Goal: Transaction & Acquisition: Book appointment/travel/reservation

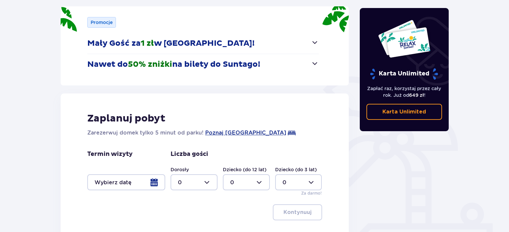
scroll to position [133, 0]
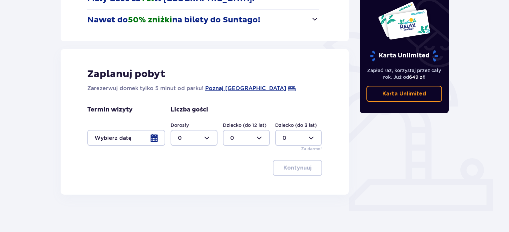
click at [157, 137] on div at bounding box center [126, 138] width 78 height 16
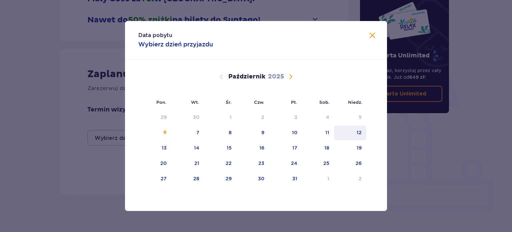
click at [356, 132] on div "12" at bounding box center [350, 132] width 32 height 15
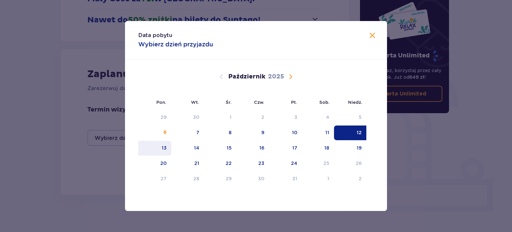
click at [163, 147] on div "13" at bounding box center [164, 147] width 5 height 7
type input "12.10.25 - 13.10.25"
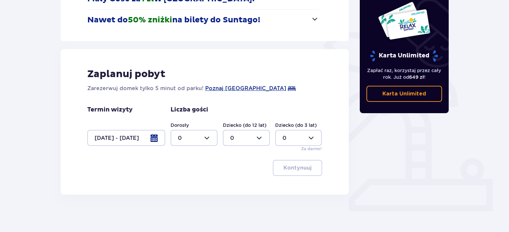
click at [191, 137] on div at bounding box center [194, 138] width 47 height 16
click at [192, 166] on span "1" at bounding box center [194, 172] width 46 height 14
type input "1"
click at [253, 135] on div at bounding box center [246, 138] width 47 height 16
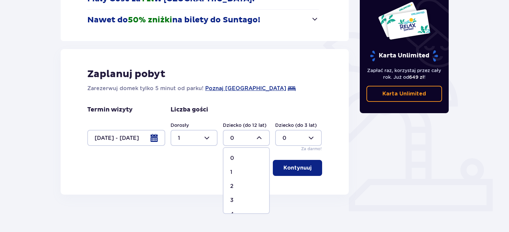
click at [247, 169] on div "1" at bounding box center [246, 171] width 32 height 7
type input "1"
click at [300, 166] on p "Kontynuuj" at bounding box center [298, 167] width 28 height 7
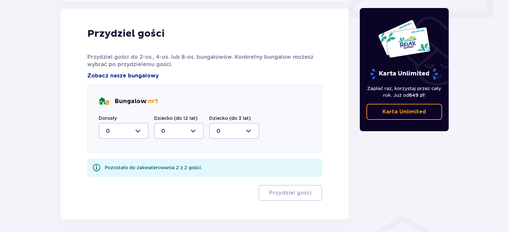
scroll to position [327, 0]
click at [139, 133] on div at bounding box center [124, 130] width 50 height 16
click at [124, 166] on div "1" at bounding box center [123, 164] width 35 height 7
type input "1"
click at [133, 127] on div at bounding box center [124, 130] width 50 height 16
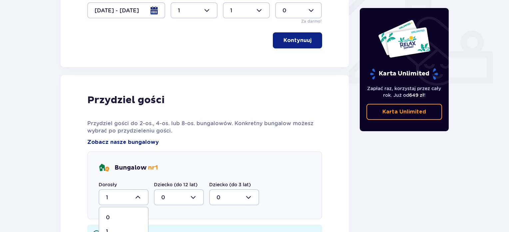
scroll to position [354, 0]
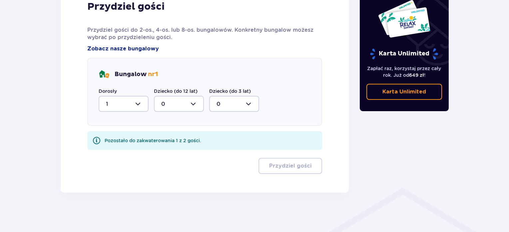
click at [191, 107] on div at bounding box center [179, 104] width 50 height 16
click at [170, 136] on div "1" at bounding box center [178, 137] width 35 height 7
type input "1"
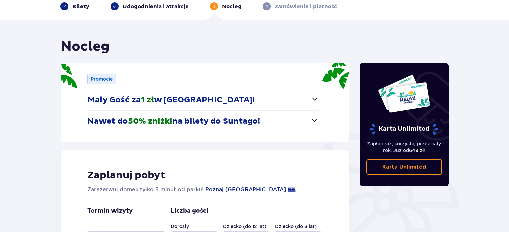
scroll to position [0, 0]
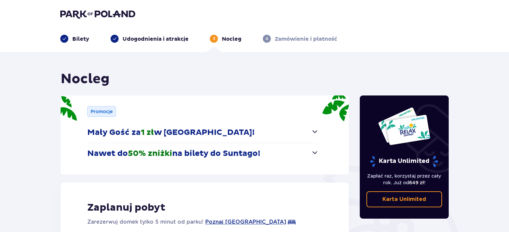
click at [85, 13] on img at bounding box center [97, 13] width 75 height 9
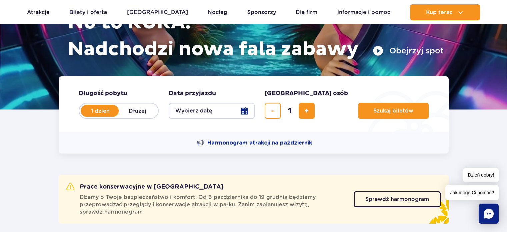
click at [138, 109] on label "Dłużej" at bounding box center [138, 111] width 38 height 14
click at [126, 116] on input "Dłużej" at bounding box center [122, 116] width 7 height 1
radio input "false"
radio input "true"
click at [248, 111] on button "Wybierz datę" at bounding box center [212, 111] width 86 height 16
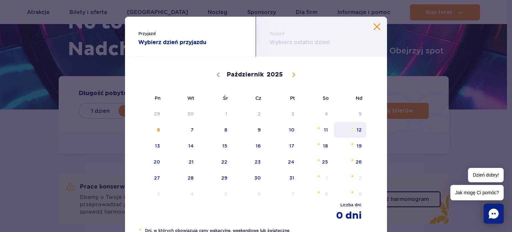
click at [357, 129] on span "12" at bounding box center [350, 129] width 34 height 15
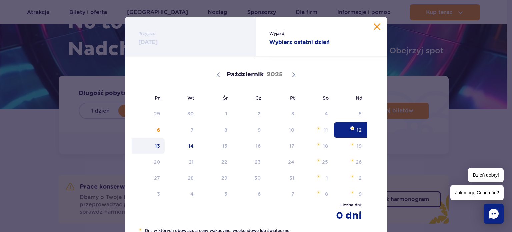
click at [157, 145] on span "13" at bounding box center [149, 145] width 34 height 15
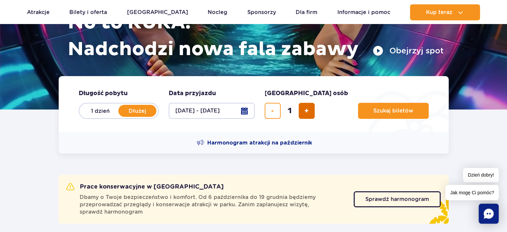
click at [307, 111] on span "dodaj bilet" at bounding box center [306, 111] width 4 height 0
type input "2"
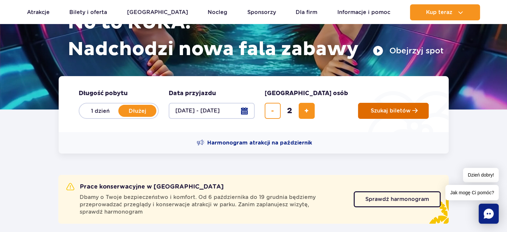
click at [384, 114] on button "Szukaj biletów" at bounding box center [393, 111] width 71 height 16
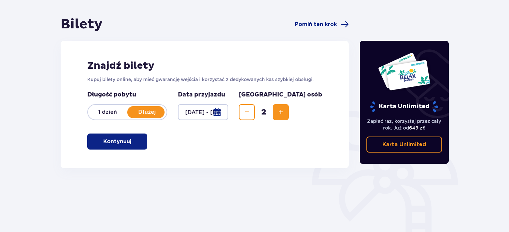
scroll to position [67, 0]
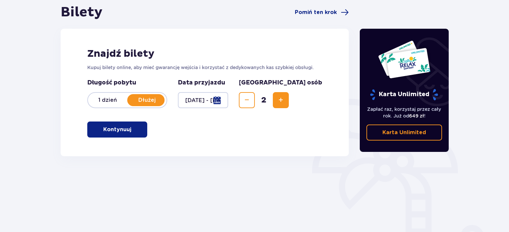
click at [120, 132] on p "Kontynuuj" at bounding box center [117, 129] width 28 height 7
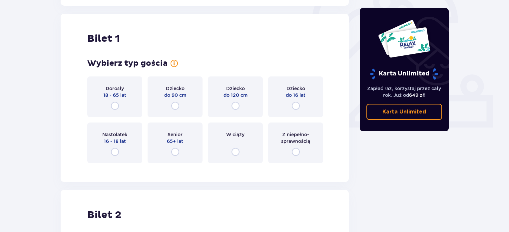
scroll to position [223, 0]
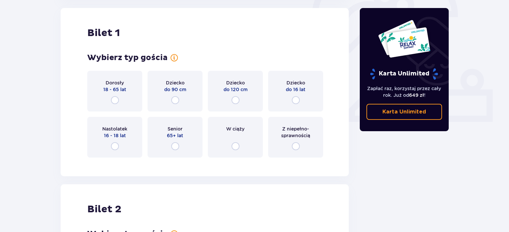
click at [117, 101] on input "radio" at bounding box center [115, 100] width 8 height 8
radio input "true"
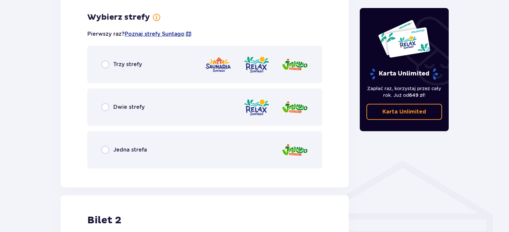
scroll to position [385, 0]
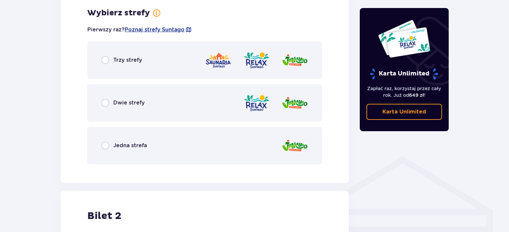
click at [133, 146] on span "Jedna strefa" at bounding box center [130, 145] width 34 height 7
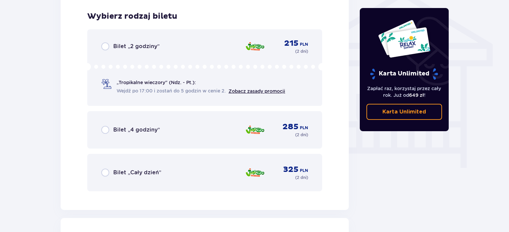
scroll to position [555, 0]
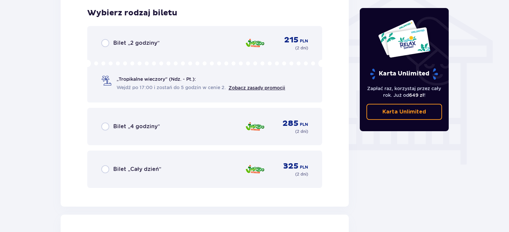
click at [145, 168] on span "Bilet „Cały dzień”" at bounding box center [137, 168] width 48 height 7
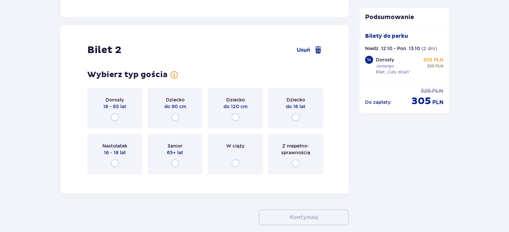
scroll to position [761, 0]
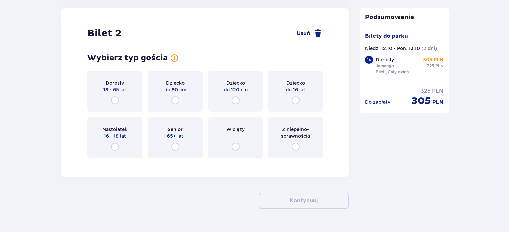
click at [298, 100] on input "radio" at bounding box center [296, 100] width 8 height 8
radio input "true"
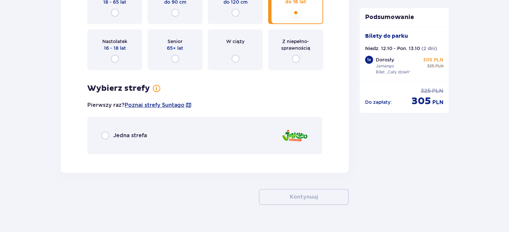
scroll to position [861, 0]
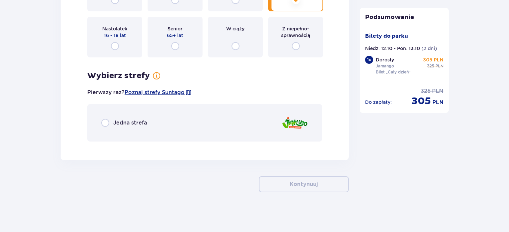
click at [104, 123] on input "radio" at bounding box center [105, 123] width 8 height 8
radio input "true"
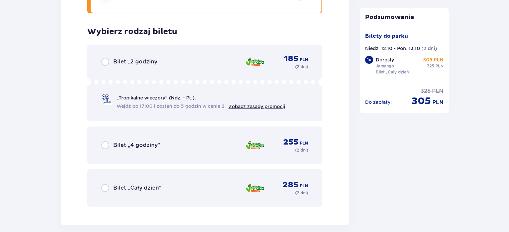
scroll to position [1007, 0]
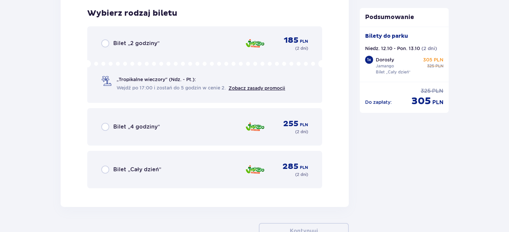
click at [104, 169] on input "radio" at bounding box center [105, 169] width 8 height 8
radio input "true"
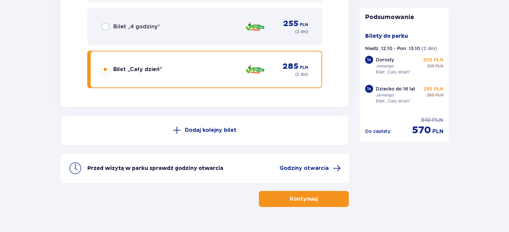
scroll to position [1121, 0]
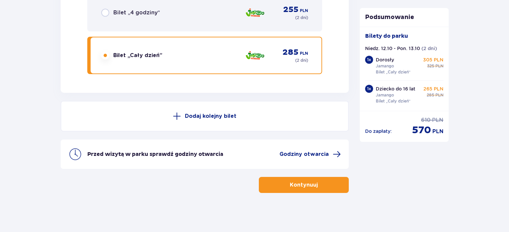
click at [308, 185] on p "Kontynuuj" at bounding box center [304, 184] width 28 height 7
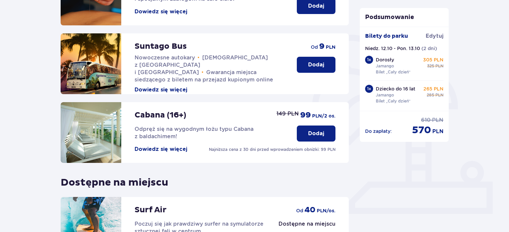
scroll to position [133, 0]
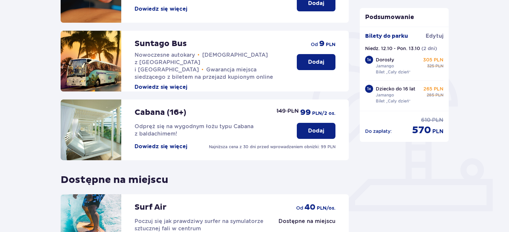
click at [315, 60] on p "Dodaj" at bounding box center [316, 61] width 16 height 7
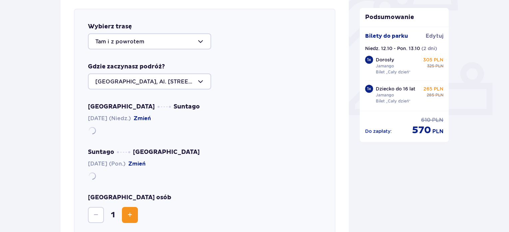
scroll to position [230, 0]
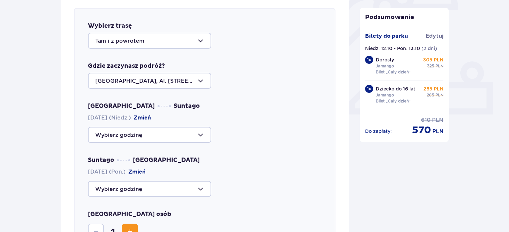
click at [156, 83] on div at bounding box center [149, 81] width 123 height 16
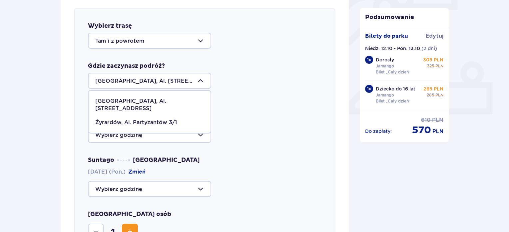
click at [157, 119] on p "Żyrardów, Al. Partyzantów 3/1" at bounding box center [136, 122] width 82 height 7
type input "Żyrardów, Al. Partyzantów 3/1"
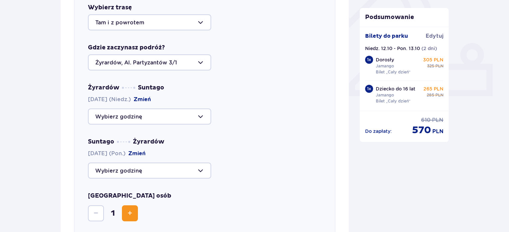
scroll to position [263, 0]
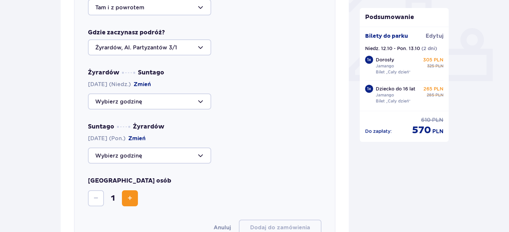
click at [151, 84] on button "Zmień" at bounding box center [142, 84] width 17 height 7
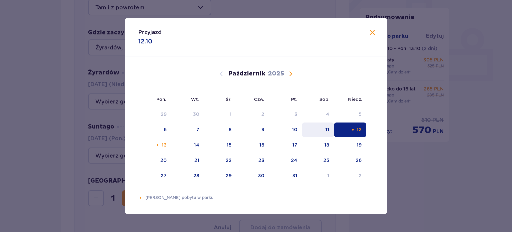
click at [329, 129] on div "11" at bounding box center [327, 129] width 4 height 7
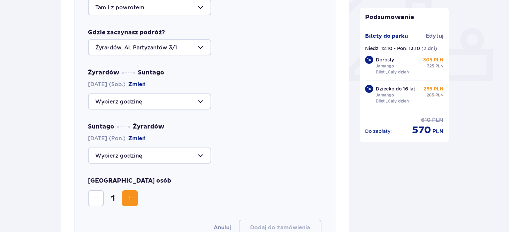
click at [144, 100] on div at bounding box center [149, 101] width 123 height 16
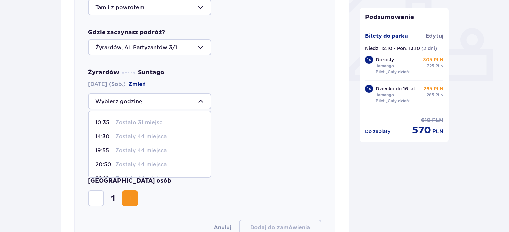
scroll to position [39, 0]
click at [147, 137] on p "Zostały 44 miejsca" at bounding box center [140, 138] width 51 height 7
type input "19:55"
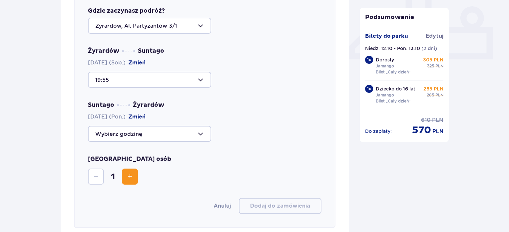
scroll to position [297, 0]
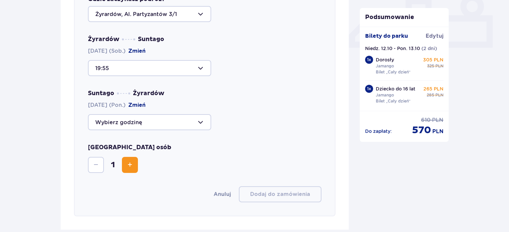
click at [148, 122] on div at bounding box center [149, 122] width 123 height 16
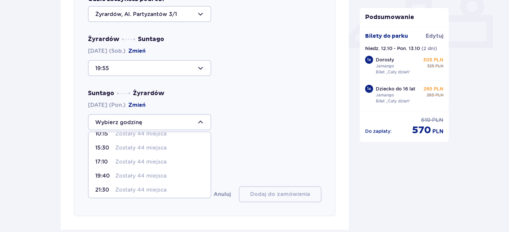
scroll to position [39, 0]
click at [154, 174] on p "Zostały 44 miejsca" at bounding box center [140, 173] width 51 height 7
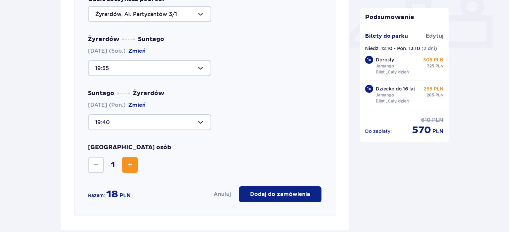
click at [141, 125] on div at bounding box center [149, 122] width 123 height 16
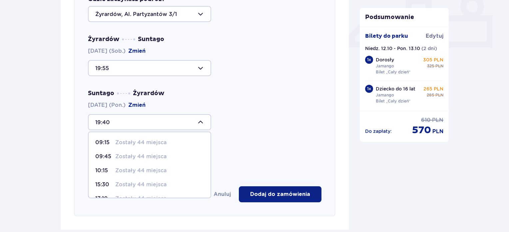
scroll to position [33, 0]
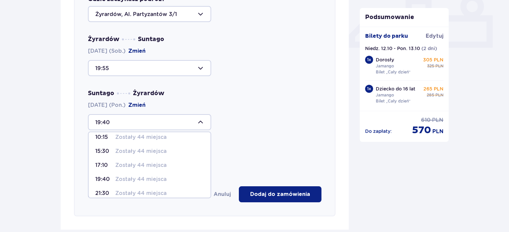
click at [145, 165] on p "Zostały 44 miejsca" at bounding box center [140, 164] width 51 height 7
type input "17:10"
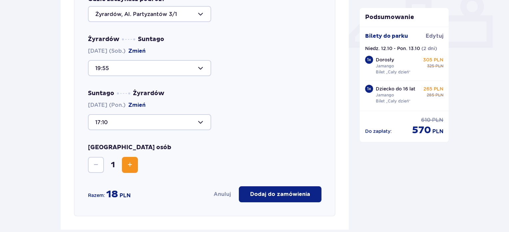
click at [131, 164] on span "Zwiększ" at bounding box center [130, 165] width 8 height 8
click at [277, 193] on p "Dodaj do zamówienia" at bounding box center [280, 193] width 60 height 7
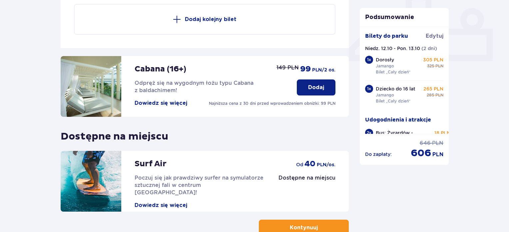
scroll to position [326, 0]
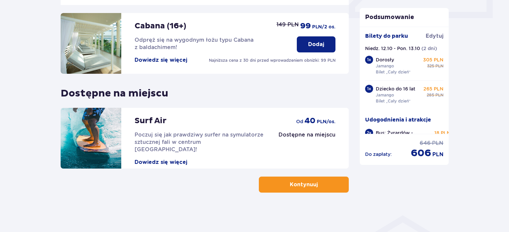
click at [304, 182] on p "Kontynuuj" at bounding box center [304, 184] width 28 height 7
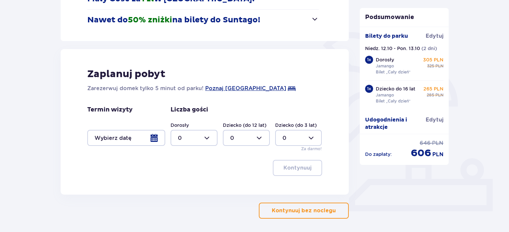
scroll to position [160, 0]
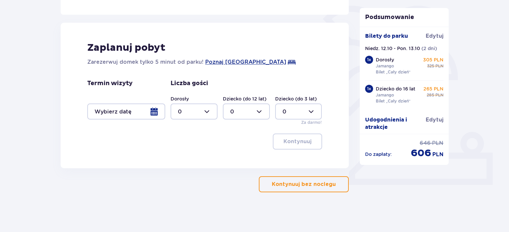
click at [155, 114] on div at bounding box center [126, 111] width 78 height 16
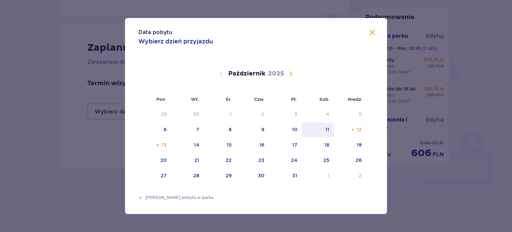
click at [329, 130] on div "11" at bounding box center [327, 129] width 4 height 7
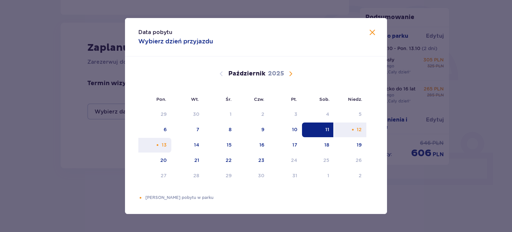
click at [161, 142] on div "13" at bounding box center [154, 145] width 33 height 15
type input "11.10.25 - 13.10.25"
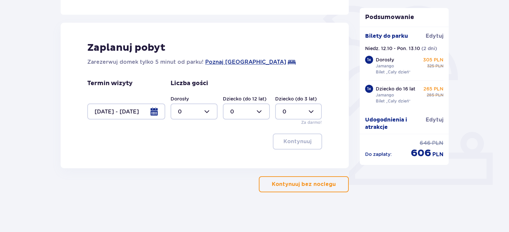
click at [204, 111] on div at bounding box center [194, 111] width 47 height 16
click at [185, 155] on span "2" at bounding box center [194, 160] width 46 height 14
type input "2"
click at [261, 112] on div at bounding box center [246, 111] width 47 height 16
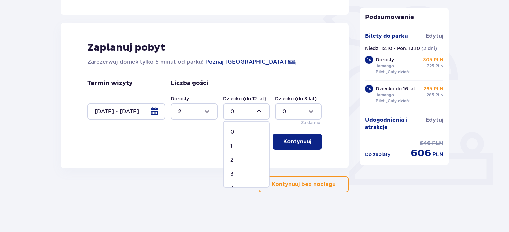
click at [248, 141] on span "1" at bounding box center [247, 146] width 46 height 14
type input "1"
click at [287, 137] on button "Kontynuuj" at bounding box center [297, 141] width 49 height 16
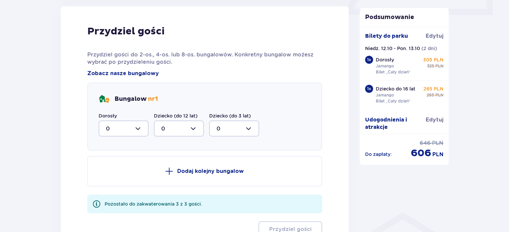
scroll to position [361, 0]
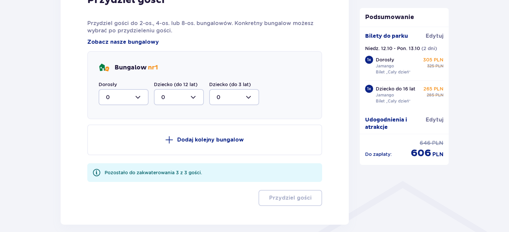
click at [121, 94] on div at bounding box center [124, 97] width 50 height 16
click at [113, 146] on div "2" at bounding box center [123, 145] width 35 height 7
type input "2"
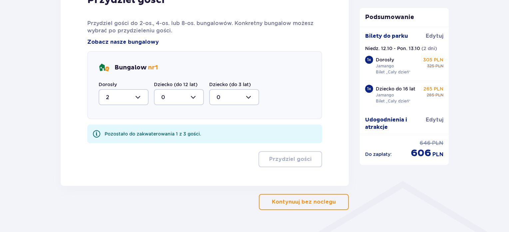
click at [173, 101] on div at bounding box center [179, 97] width 50 height 16
click at [175, 130] on div "1" at bounding box center [178, 131] width 35 height 7
type input "1"
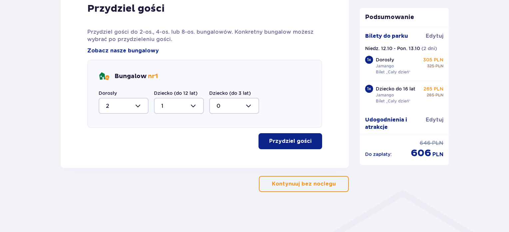
scroll to position [351, 0]
click at [299, 144] on p "Przydziel gości" at bounding box center [290, 141] width 42 height 7
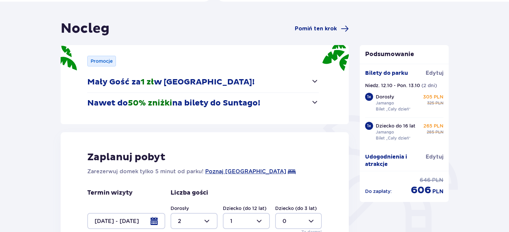
scroll to position [133, 0]
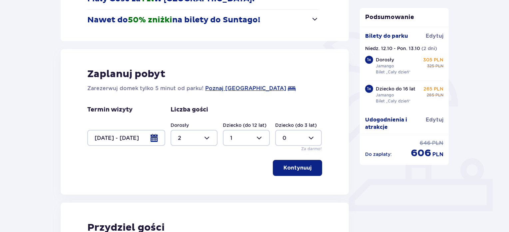
click at [147, 137] on div at bounding box center [126, 138] width 78 height 16
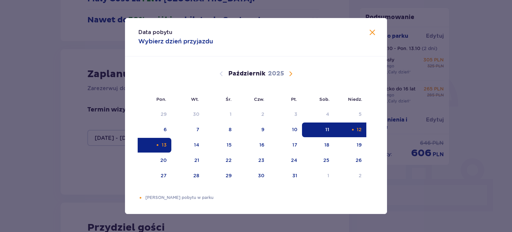
click at [362, 131] on div "12" at bounding box center [350, 129] width 32 height 15
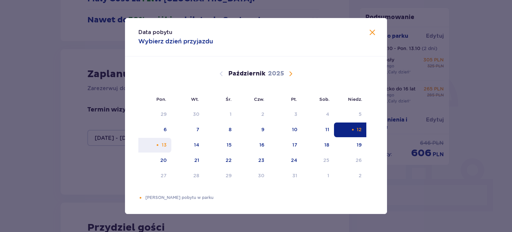
click at [150, 141] on div "13" at bounding box center [154, 145] width 33 height 15
type input "[DATE] - [DATE]"
type input "0"
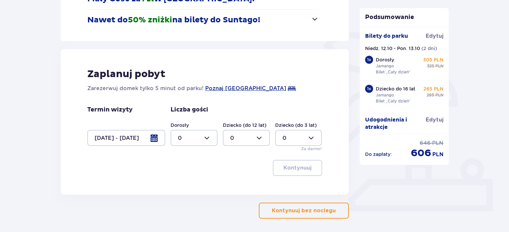
click at [189, 139] on div at bounding box center [194, 138] width 47 height 16
click at [189, 181] on span "2" at bounding box center [194, 186] width 46 height 14
type input "2"
click at [239, 144] on div at bounding box center [246, 138] width 47 height 16
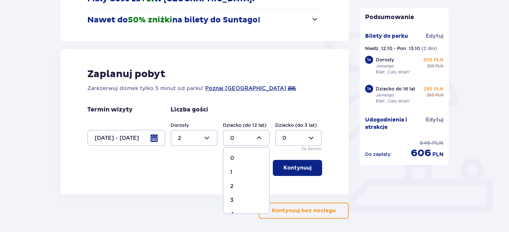
click at [235, 170] on div "1" at bounding box center [246, 171] width 32 height 7
type input "1"
click at [284, 167] on p "Kontynuuj" at bounding box center [298, 167] width 28 height 7
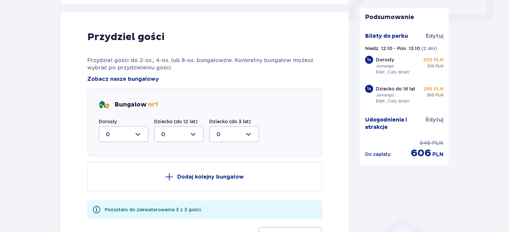
scroll to position [327, 0]
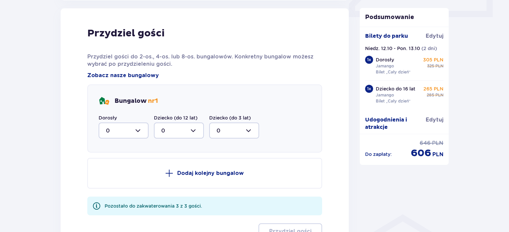
click at [128, 128] on div at bounding box center [124, 130] width 50 height 16
drag, startPoint x: 116, startPoint y: 182, endPoint x: 149, endPoint y: 146, distance: 49.3
click at [116, 181] on span "2" at bounding box center [123, 179] width 49 height 14
type input "2"
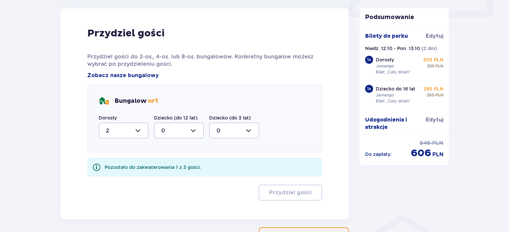
click at [180, 127] on div at bounding box center [179, 130] width 50 height 16
click at [180, 162] on div "1" at bounding box center [178, 164] width 35 height 7
type input "1"
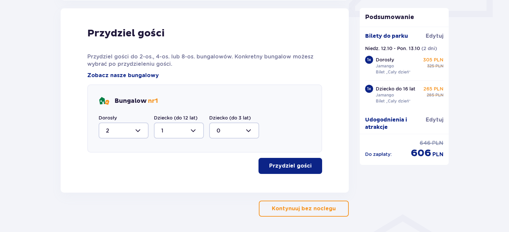
click at [292, 164] on p "Przydziel gości" at bounding box center [290, 165] width 42 height 7
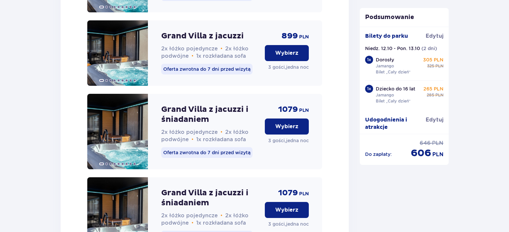
scroll to position [986, 0]
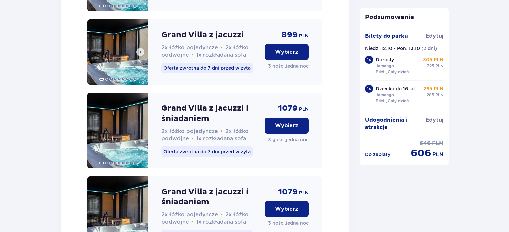
click at [141, 55] on span at bounding box center [140, 51] width 5 height 5
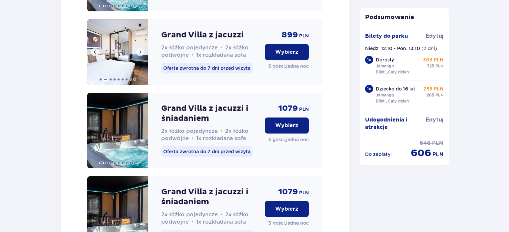
click at [141, 55] on span at bounding box center [140, 51] width 5 height 5
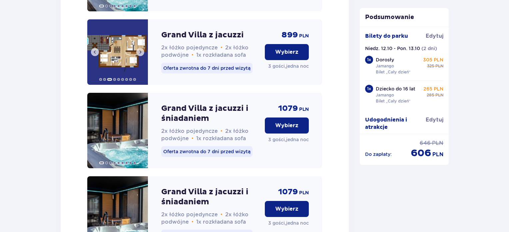
click at [141, 55] on span at bounding box center [140, 51] width 5 height 5
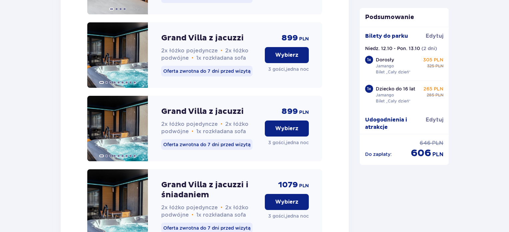
scroll to position [911, 0]
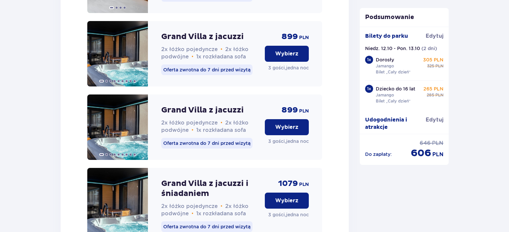
click at [289, 62] on button "Wybierz" at bounding box center [287, 54] width 44 height 16
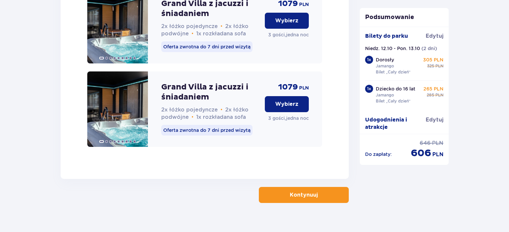
scroll to position [1111, 0]
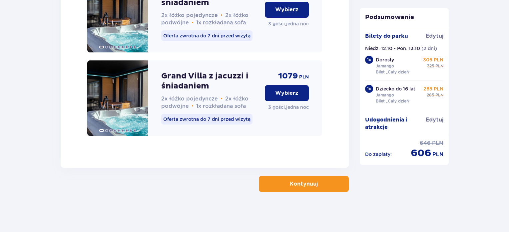
click at [308, 185] on p "Kontynuuj" at bounding box center [304, 183] width 28 height 7
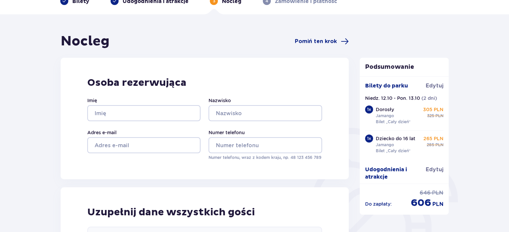
scroll to position [67, 0]
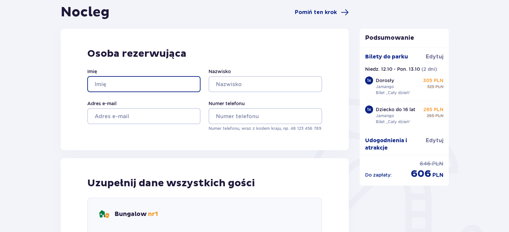
click at [139, 86] on input "Imię" at bounding box center [143, 84] width 113 height 16
type input "[PERSON_NAME]"
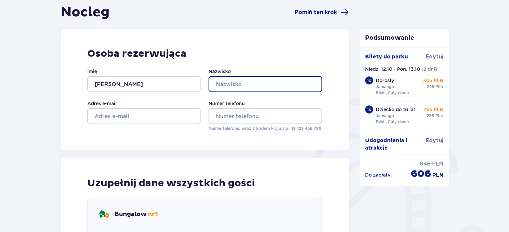
type input "Sławek"
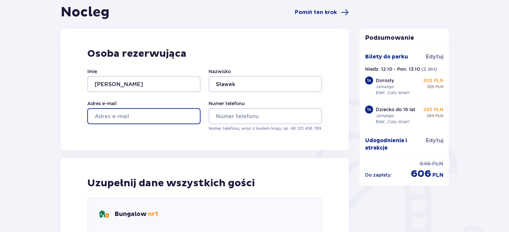
type input "[EMAIL_ADDRESS][DOMAIN_NAME]"
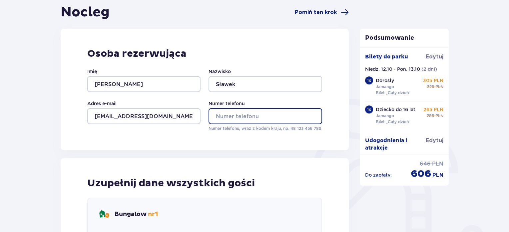
type input "515721990"
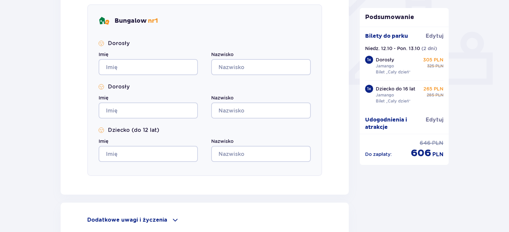
scroll to position [267, 0]
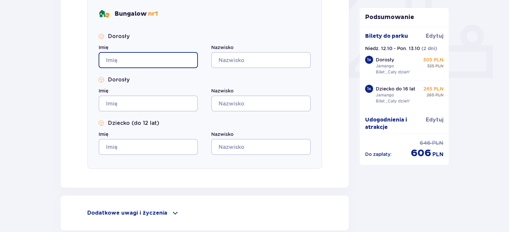
click at [137, 61] on input "Imię" at bounding box center [148, 60] width 99 height 16
type input "[PERSON_NAME]"
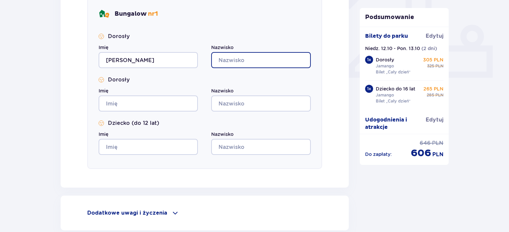
type input "Sławek"
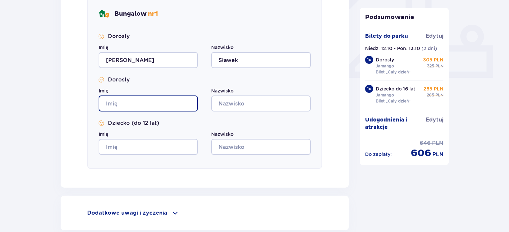
type input "[PERSON_NAME]"
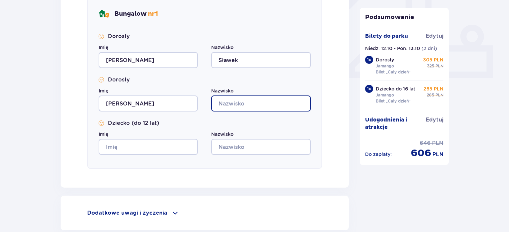
type input "Sławek"
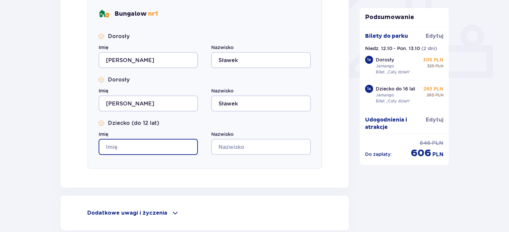
type input "[PERSON_NAME]"
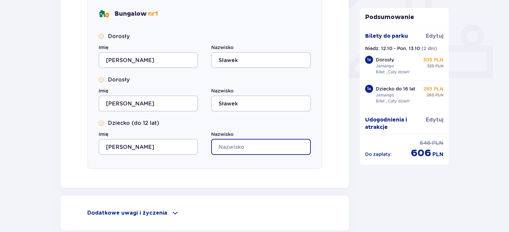
type input "Sławek"
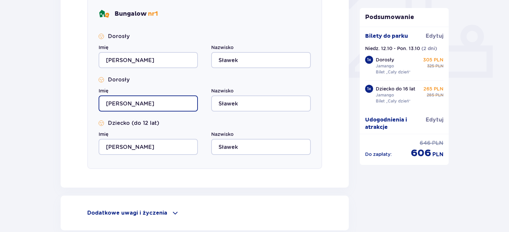
drag, startPoint x: 161, startPoint y: 104, endPoint x: 128, endPoint y: 102, distance: 32.7
click at [128, 102] on input "[PERSON_NAME]" at bounding box center [148, 103] width 99 height 16
type input "[PERSON_NAME]"
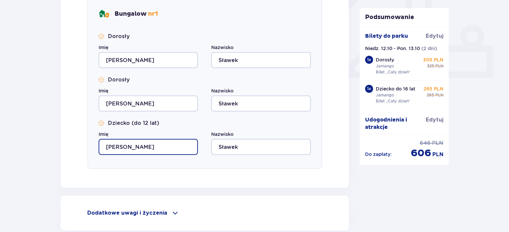
click at [140, 147] on input "[PERSON_NAME]" at bounding box center [148, 147] width 99 height 16
type input "[PERSON_NAME]"
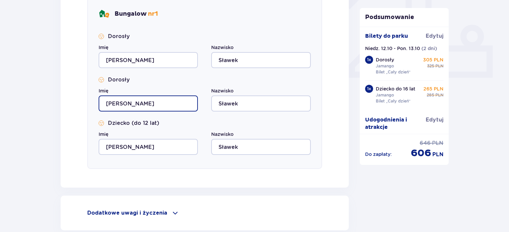
click at [151, 106] on input "[PERSON_NAME]" at bounding box center [148, 103] width 99 height 16
type input "[PERSON_NAME]"
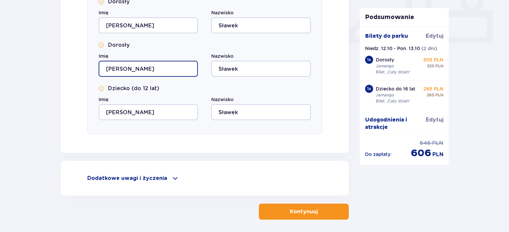
scroll to position [329, 0]
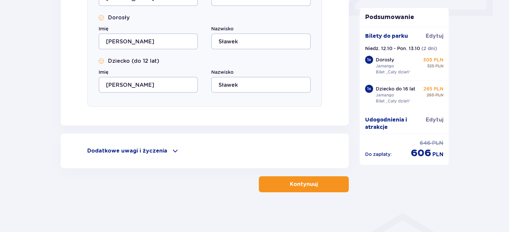
click at [152, 150] on p "Dodatkowe uwagi i życzenia" at bounding box center [127, 150] width 80 height 7
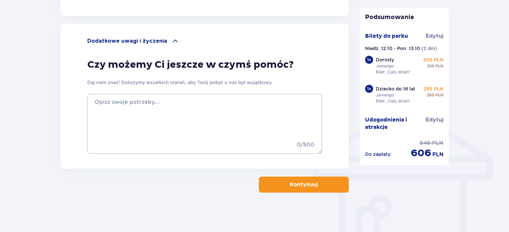
scroll to position [439, 0]
click at [305, 186] on p "Kontynuuj" at bounding box center [304, 183] width 28 height 7
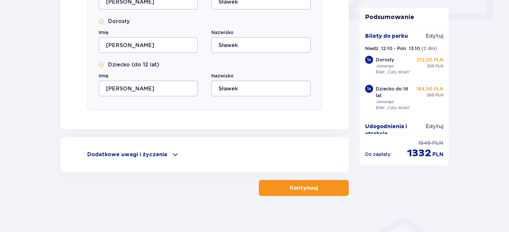
scroll to position [329, 0]
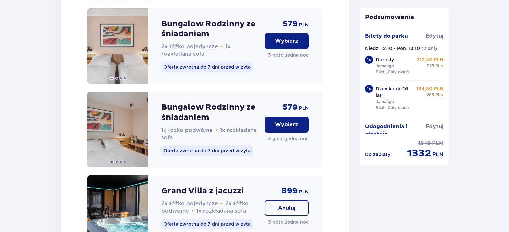
scroll to position [777, 0]
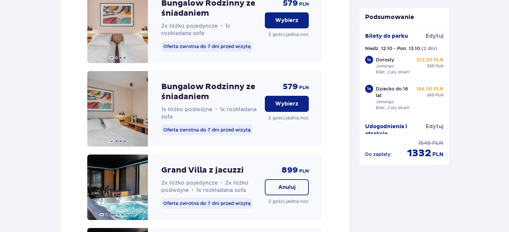
click at [285, 107] on p "Wybierz" at bounding box center [286, 103] width 23 height 7
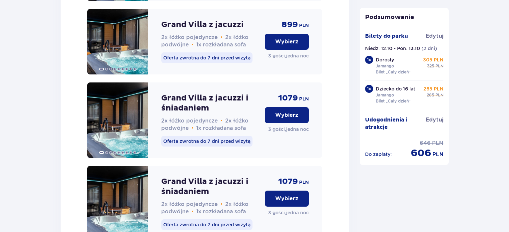
scroll to position [1111, 0]
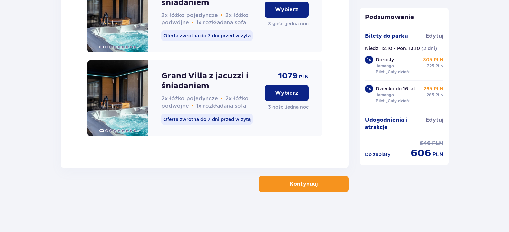
click at [305, 186] on p "Kontynuuj" at bounding box center [304, 183] width 28 height 7
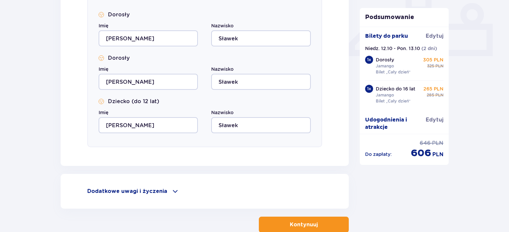
scroll to position [329, 0]
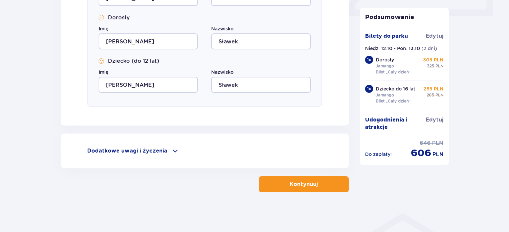
click at [315, 185] on span "button" at bounding box center [319, 184] width 8 height 8
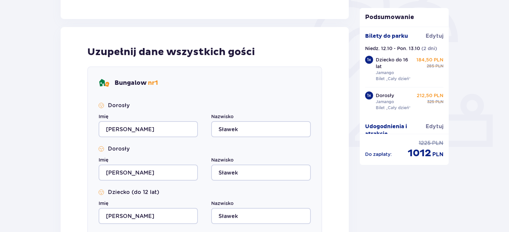
scroll to position [195, 0]
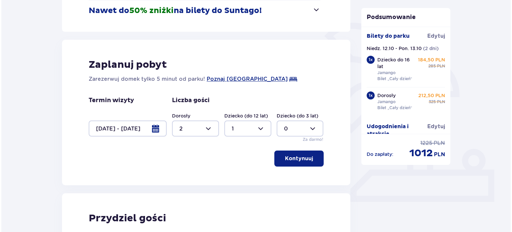
scroll to position [211, 0]
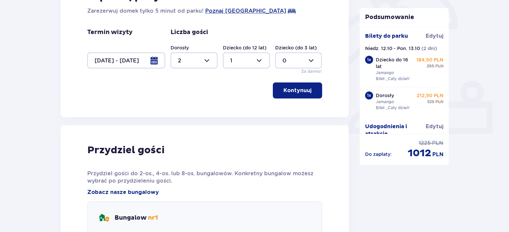
click at [155, 61] on div at bounding box center [126, 60] width 78 height 16
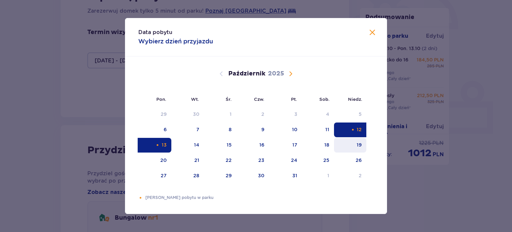
click at [358, 145] on div "19" at bounding box center [359, 144] width 5 height 7
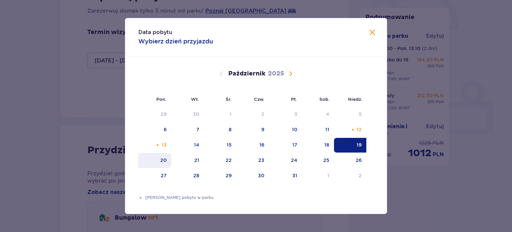
click at [162, 162] on div "20" at bounding box center [163, 160] width 6 height 7
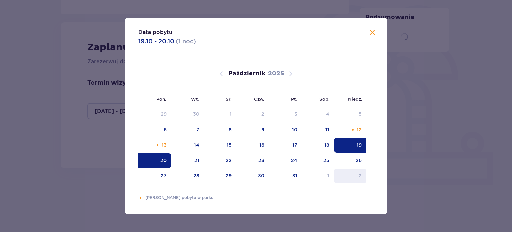
type input "19.10.25 - 20.10.25"
type input "0"
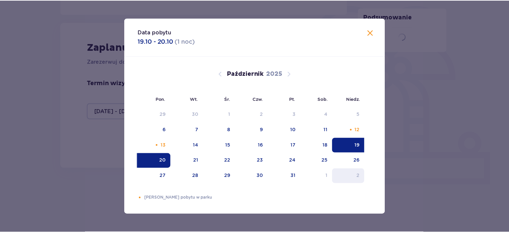
scroll to position [160, 0]
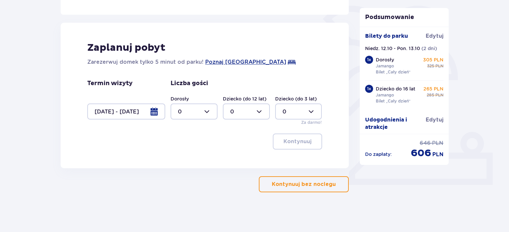
click at [190, 109] on div at bounding box center [194, 111] width 47 height 16
click at [192, 160] on div "2" at bounding box center [194, 159] width 32 height 7
type input "2"
click at [240, 118] on div at bounding box center [246, 111] width 47 height 16
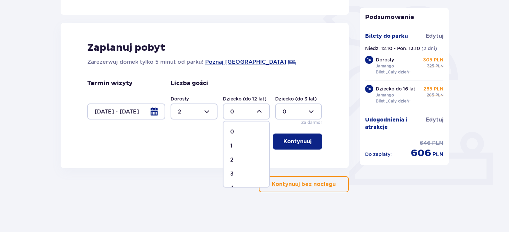
click at [242, 143] on div "1" at bounding box center [246, 145] width 32 height 7
type input "1"
click at [302, 144] on p "Kontynuuj" at bounding box center [298, 141] width 28 height 7
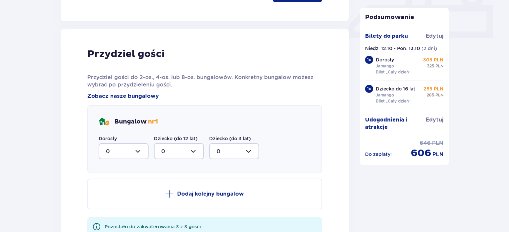
scroll to position [327, 0]
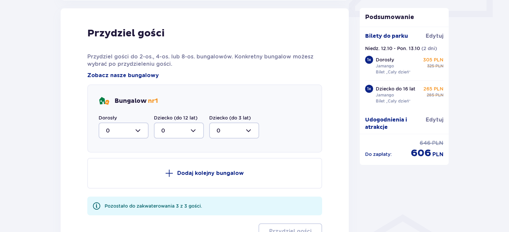
click at [128, 131] on div at bounding box center [124, 130] width 50 height 16
click at [122, 180] on div "2" at bounding box center [123, 178] width 35 height 7
type input "2"
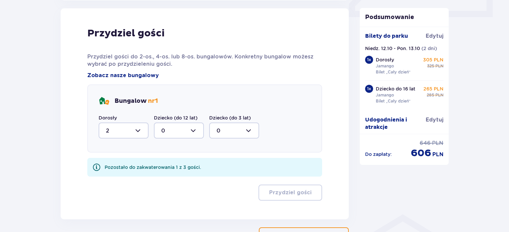
click at [168, 132] on div at bounding box center [179, 130] width 50 height 16
click at [171, 166] on div "1" at bounding box center [178, 164] width 35 height 7
type input "1"
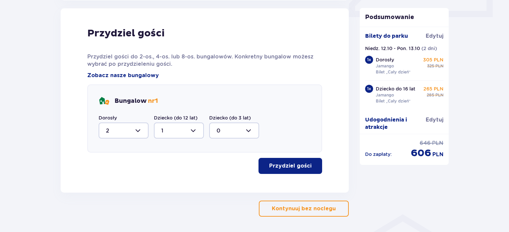
click at [302, 166] on p "Przydziel gości" at bounding box center [290, 165] width 42 height 7
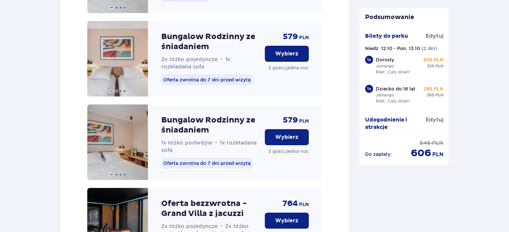
scroll to position [1186, 0]
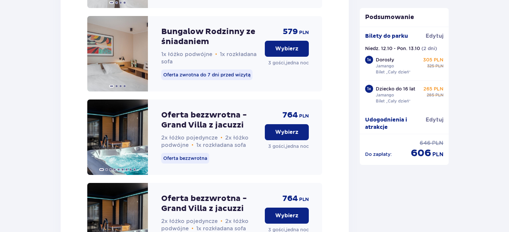
click at [290, 136] on p "Wybierz" at bounding box center [286, 131] width 23 height 7
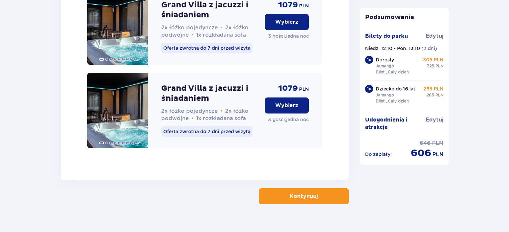
scroll to position [1820, 0]
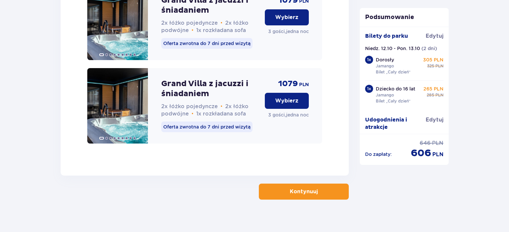
click at [302, 188] on p "Kontynuuj" at bounding box center [304, 191] width 28 height 7
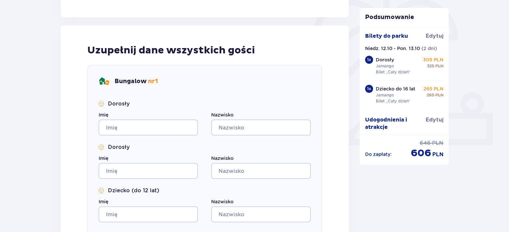
scroll to position [200, 0]
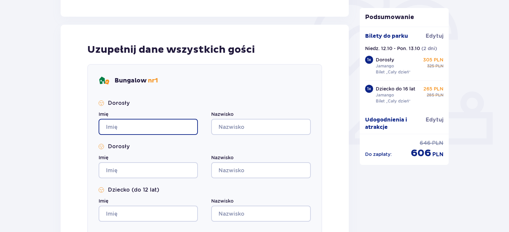
click at [136, 120] on input "Imię" at bounding box center [148, 127] width 99 height 16
type input "[PERSON_NAME]"
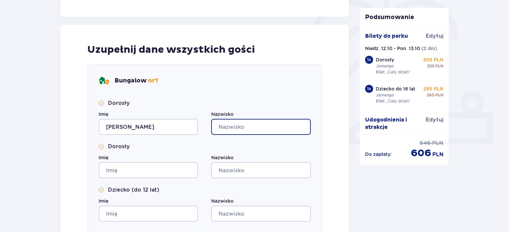
type input "Sławek"
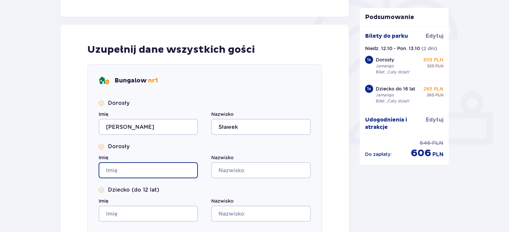
type input "[PERSON_NAME]"
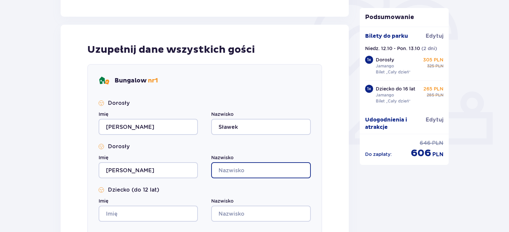
type input "Sławek"
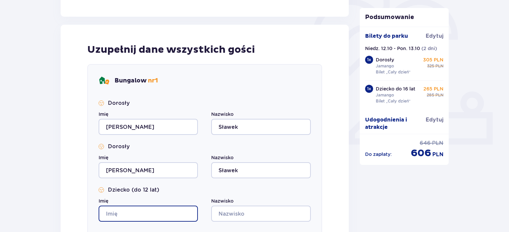
type input "[PERSON_NAME]"
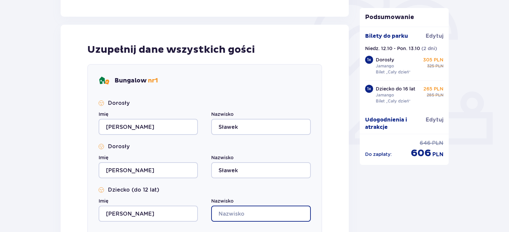
type input "Sławek"
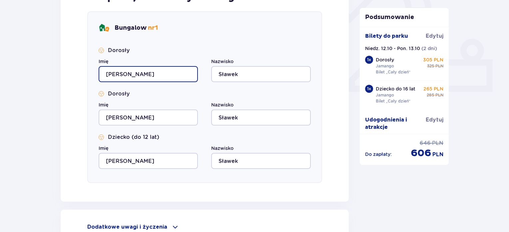
scroll to position [329, 0]
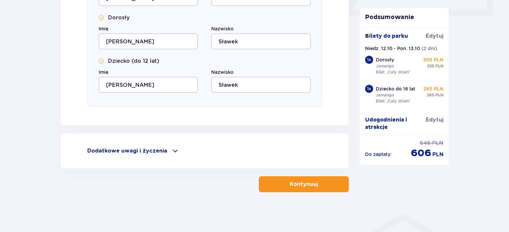
click at [317, 183] on span "button" at bounding box center [319, 184] width 8 height 8
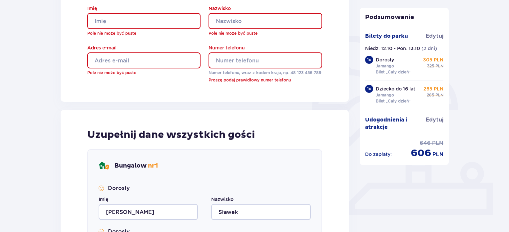
scroll to position [82, 0]
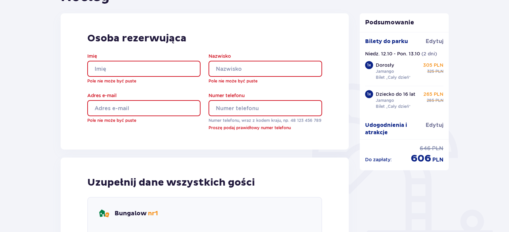
click at [156, 65] on input "Imię" at bounding box center [143, 69] width 113 height 16
type input "[PERSON_NAME]"
type input "Sławek"
type input "[EMAIL_ADDRESS][DOMAIN_NAME]"
type input "515721990"
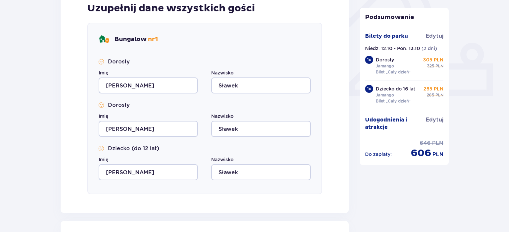
scroll to position [336, 0]
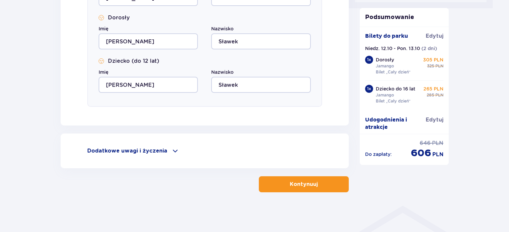
click at [319, 182] on span "button" at bounding box center [319, 184] width 8 height 8
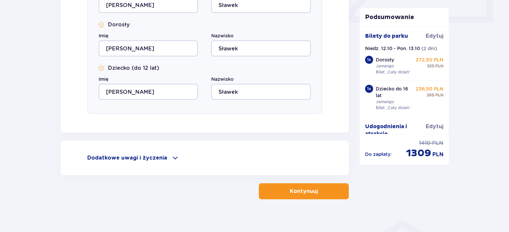
scroll to position [329, 0]
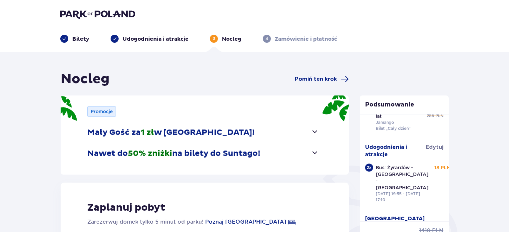
click at [88, 13] on img at bounding box center [97, 13] width 75 height 9
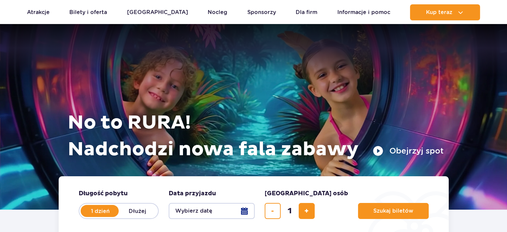
scroll to position [100, 0]
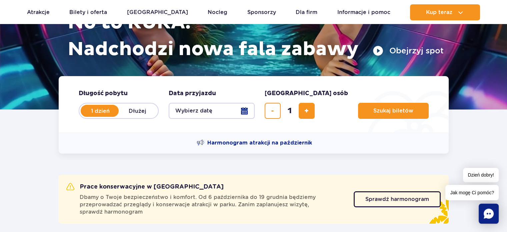
click at [137, 108] on label "Dłużej" at bounding box center [138, 111] width 38 height 14
click at [126, 116] on input "Dłużej" at bounding box center [122, 116] width 7 height 1
radio input "false"
radio input "true"
click at [224, 112] on button "Wybierz datę" at bounding box center [212, 111] width 86 height 16
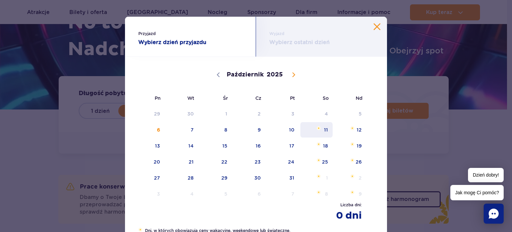
click at [317, 129] on span "Październik 11, 2025" at bounding box center [319, 128] width 4 height 4
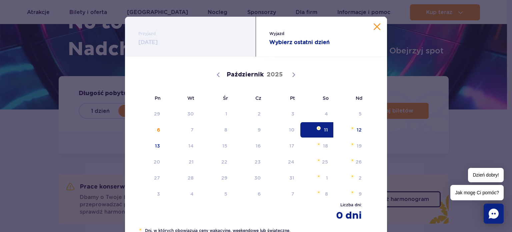
click at [373, 23] on div "Wyjazd Wybierz ostatni dzień" at bounding box center [321, 37] width 131 height 40
click at [375, 25] on button "Zamknij kalendarz" at bounding box center [377, 26] width 7 height 7
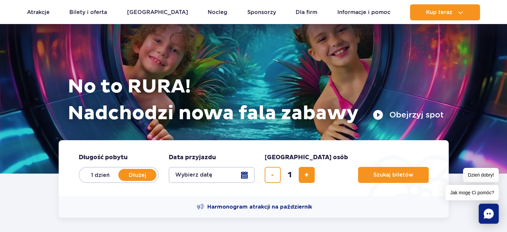
scroll to position [0, 0]
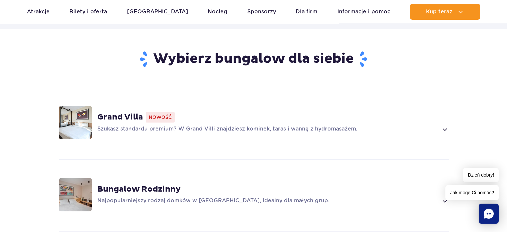
scroll to position [467, 0]
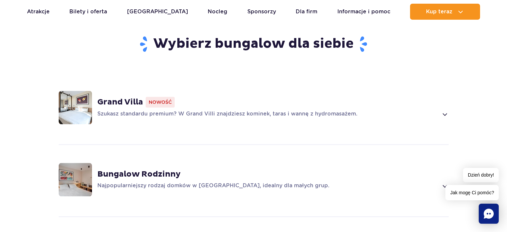
click at [442, 99] on div "Grand Villa Nowość Szukasz standardu premium? W Grand Villi znajdziesz kominek,…" at bounding box center [272, 107] width 351 height 21
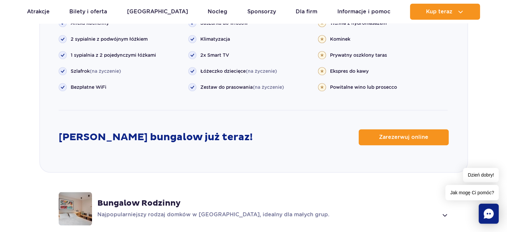
scroll to position [829, 0]
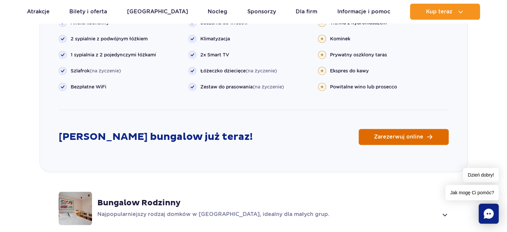
click at [399, 134] on span "Zarezerwuj online" at bounding box center [398, 136] width 49 height 5
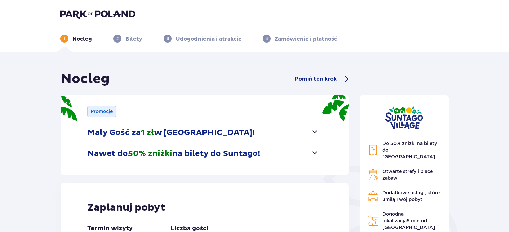
scroll to position [139, 0]
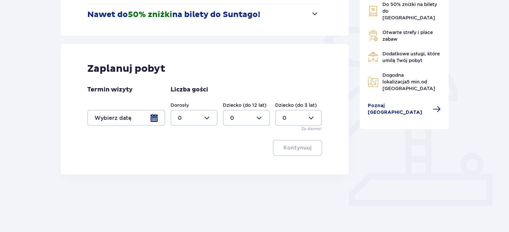
click at [160, 118] on div at bounding box center [126, 118] width 78 height 16
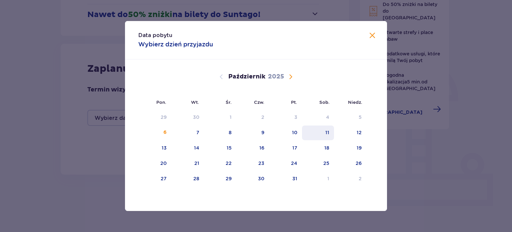
click at [329, 133] on div "11" at bounding box center [327, 132] width 4 height 7
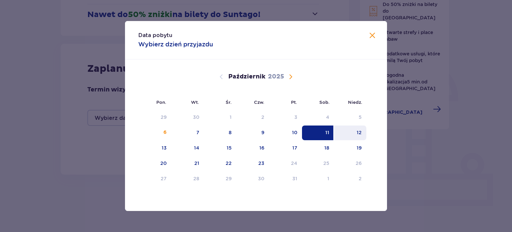
click at [357, 130] on div "12" at bounding box center [359, 132] width 5 height 7
type input "11.10.25 - 12.10.25"
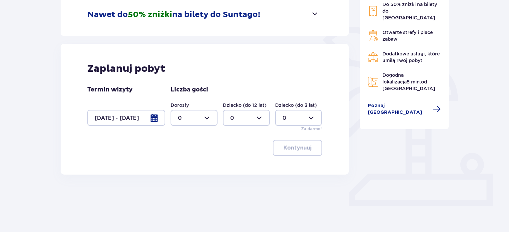
click at [195, 120] on div at bounding box center [194, 118] width 47 height 16
click at [189, 162] on div "2" at bounding box center [194, 165] width 32 height 7
type input "2"
click at [238, 125] on div "Dorosły 2 Dziecko (do 12 lat) 0 Dziecko (do 3 lat) 0 Za darmo!" at bounding box center [247, 117] width 152 height 30
click at [237, 118] on div at bounding box center [246, 118] width 47 height 16
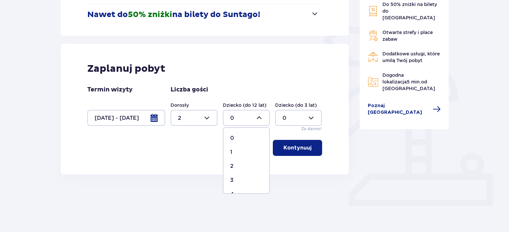
click at [233, 149] on div "1" at bounding box center [246, 151] width 32 height 7
type input "1"
click at [301, 147] on p "Kontynuuj" at bounding box center [298, 147] width 28 height 7
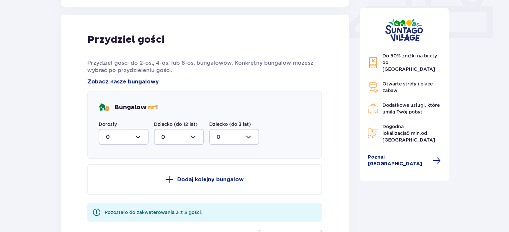
scroll to position [313, 0]
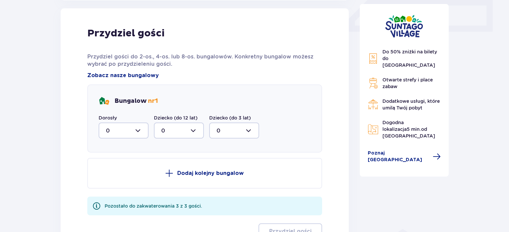
click at [126, 130] on div at bounding box center [124, 130] width 50 height 16
click at [117, 181] on div "2" at bounding box center [123, 178] width 35 height 7
type input "2"
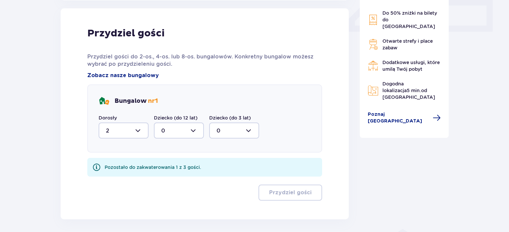
click at [177, 133] on div at bounding box center [179, 130] width 50 height 16
click at [176, 164] on div "1" at bounding box center [178, 164] width 35 height 7
type input "1"
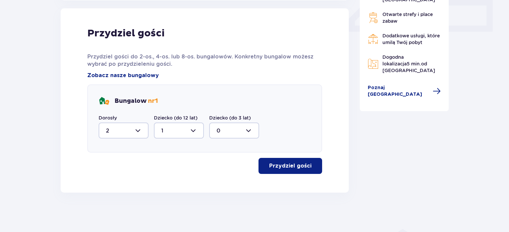
click at [310, 164] on span "button" at bounding box center [313, 166] width 8 height 8
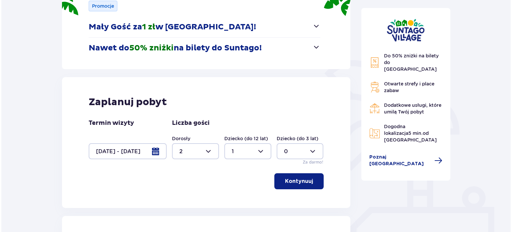
scroll to position [190, 0]
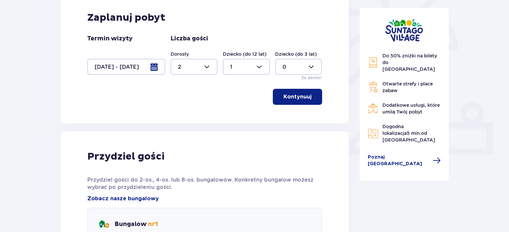
click at [157, 66] on div at bounding box center [126, 67] width 78 height 16
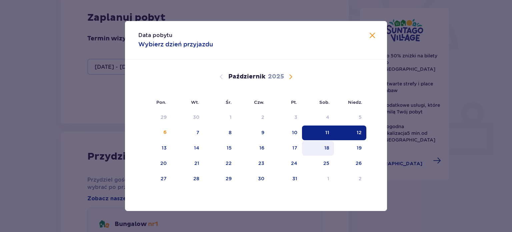
click at [329, 146] on div "18" at bounding box center [326, 147] width 5 height 7
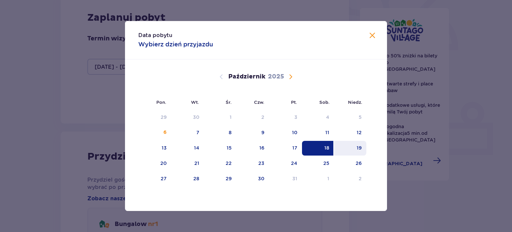
click at [363, 147] on div "19" at bounding box center [350, 148] width 32 height 15
type input "18.10.25 - 19.10.25"
type input "0"
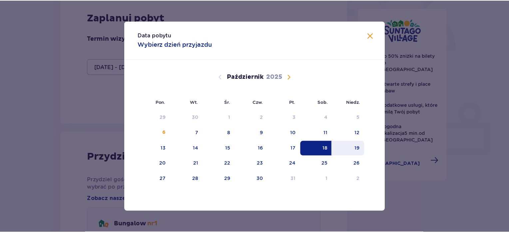
scroll to position [139, 0]
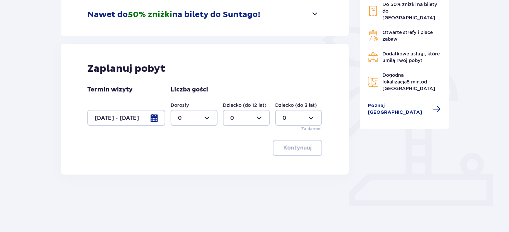
click at [198, 116] on div at bounding box center [194, 118] width 47 height 16
click at [191, 164] on div "2" at bounding box center [194, 165] width 32 height 7
type input "2"
click at [235, 119] on div at bounding box center [246, 118] width 47 height 16
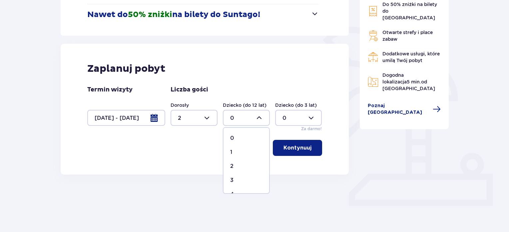
click at [238, 152] on div "1" at bounding box center [246, 151] width 32 height 7
type input "1"
click at [302, 150] on p "Kontynuuj" at bounding box center [298, 147] width 28 height 7
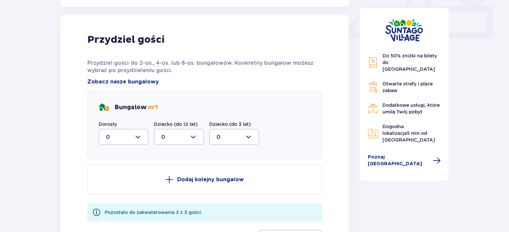
scroll to position [313, 0]
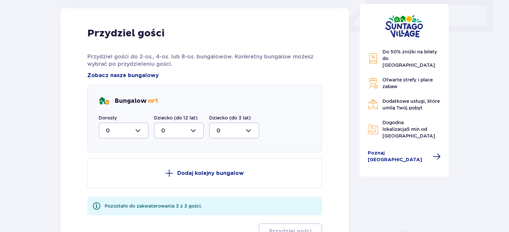
click at [116, 129] on div at bounding box center [124, 130] width 50 height 16
click at [117, 181] on div "2" at bounding box center [123, 178] width 35 height 7
type input "2"
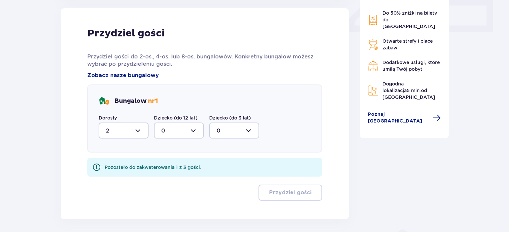
click at [160, 134] on div at bounding box center [179, 130] width 50 height 16
click at [174, 162] on div "1" at bounding box center [178, 164] width 35 height 7
type input "1"
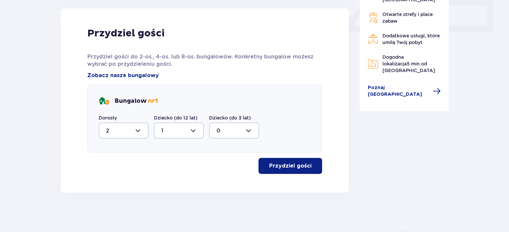
click at [283, 161] on button "Przydziel gości" at bounding box center [291, 166] width 64 height 16
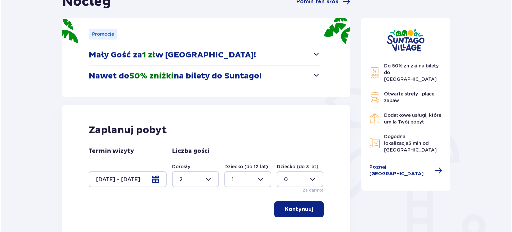
scroll to position [177, 0]
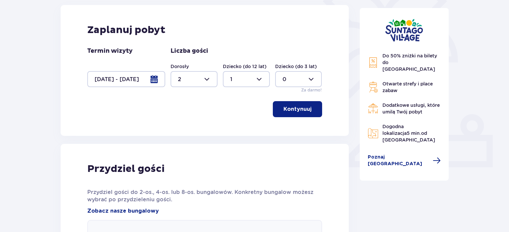
click at [158, 79] on div at bounding box center [126, 79] width 78 height 16
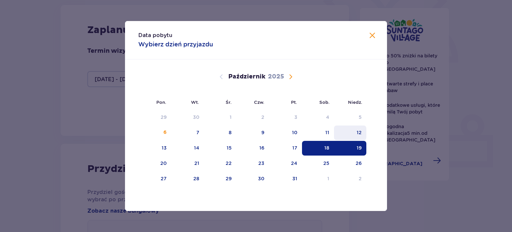
drag, startPoint x: 361, startPoint y: 131, endPoint x: 363, endPoint y: 123, distance: 8.3
click at [361, 131] on div "12" at bounding box center [359, 132] width 5 height 7
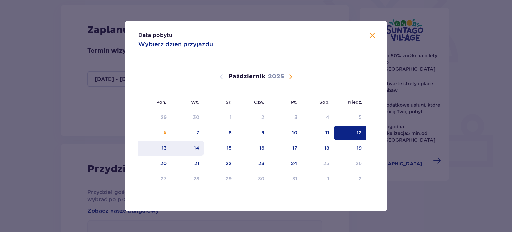
click at [198, 148] on div "14" at bounding box center [196, 147] width 5 height 7
type input "12.10.25 - 14.10.25"
type input "0"
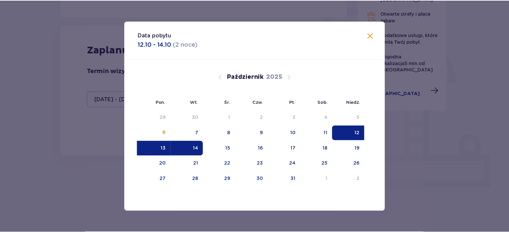
scroll to position [139, 0]
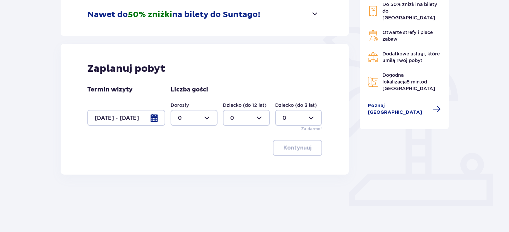
drag, startPoint x: 190, startPoint y: 115, endPoint x: 194, endPoint y: 125, distance: 11.3
click at [190, 115] on div at bounding box center [194, 118] width 47 height 16
click at [192, 165] on div "2" at bounding box center [194, 165] width 32 height 7
type input "2"
click at [237, 122] on div at bounding box center [246, 118] width 47 height 16
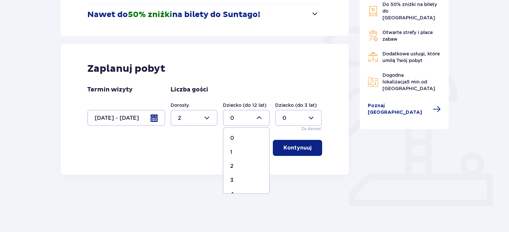
click at [238, 147] on span "1" at bounding box center [247, 152] width 46 height 14
type input "1"
click at [309, 148] on span "button" at bounding box center [313, 148] width 8 height 8
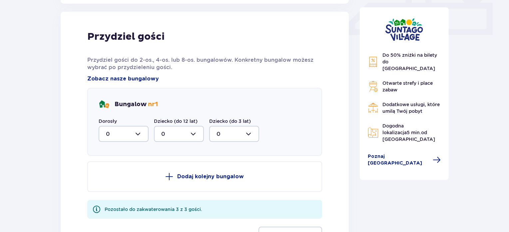
scroll to position [313, 0]
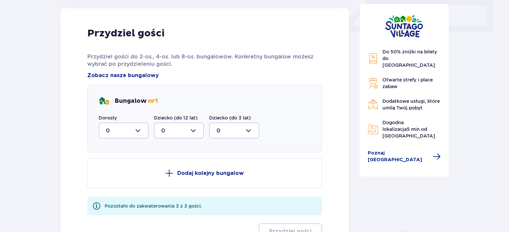
click at [130, 129] on div at bounding box center [124, 130] width 50 height 16
click at [118, 177] on div "2" at bounding box center [123, 178] width 35 height 7
type input "2"
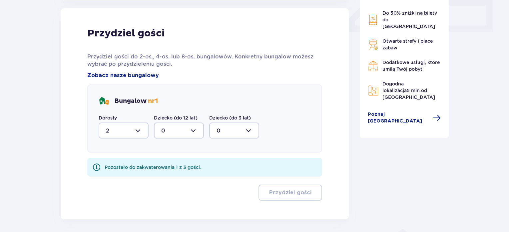
click at [179, 134] on div at bounding box center [179, 130] width 50 height 16
drag, startPoint x: 171, startPoint y: 166, endPoint x: 201, endPoint y: 169, distance: 29.5
click at [172, 166] on div "1" at bounding box center [178, 164] width 35 height 7
type input "1"
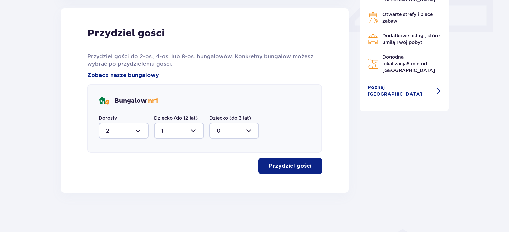
click at [299, 170] on button "Przydziel gości" at bounding box center [291, 166] width 64 height 16
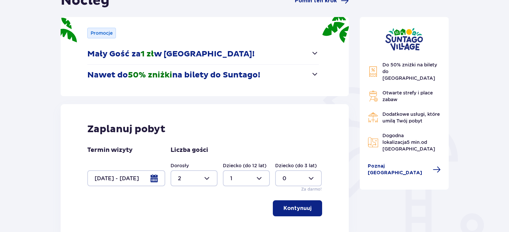
scroll to position [90, 0]
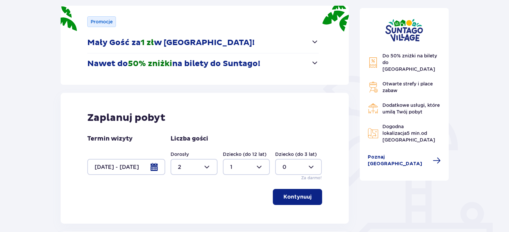
click at [155, 166] on div at bounding box center [126, 167] width 78 height 16
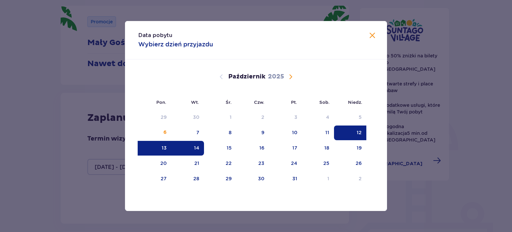
click at [356, 131] on div "12" at bounding box center [350, 132] width 32 height 15
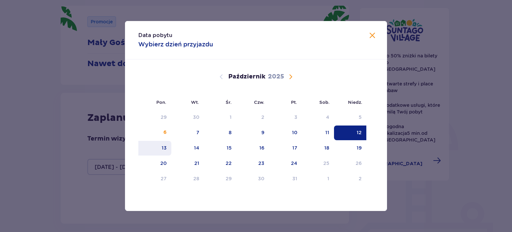
click at [165, 149] on div "13" at bounding box center [164, 147] width 5 height 7
type input "12.10.25 - 13.10.25"
type input "0"
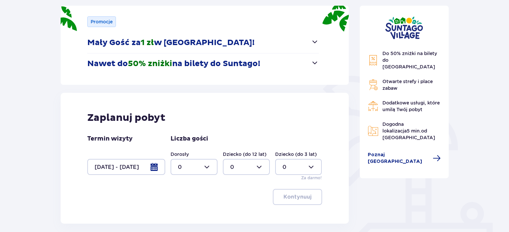
click at [203, 163] on div at bounding box center [194, 167] width 47 height 16
click at [191, 129] on div "2" at bounding box center [194, 129] width 32 height 7
type input "2"
click at [257, 171] on div at bounding box center [246, 167] width 47 height 16
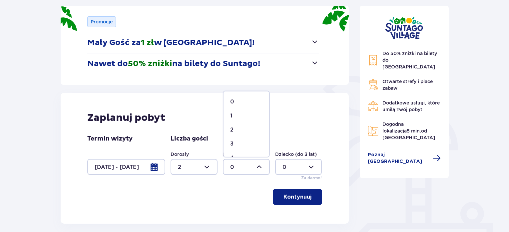
click at [256, 118] on div "1" at bounding box center [246, 115] width 32 height 7
type input "1"
click at [302, 197] on p "Kontynuuj" at bounding box center [298, 196] width 28 height 7
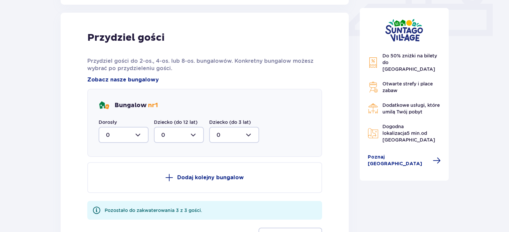
scroll to position [313, 0]
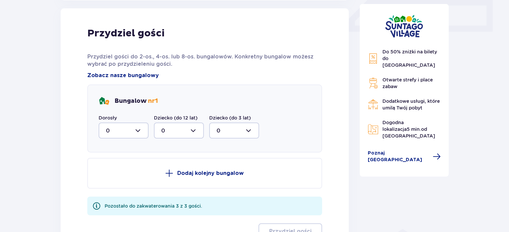
click at [135, 129] on div at bounding box center [124, 130] width 50 height 16
click at [117, 179] on div "2" at bounding box center [123, 178] width 35 height 7
type input "2"
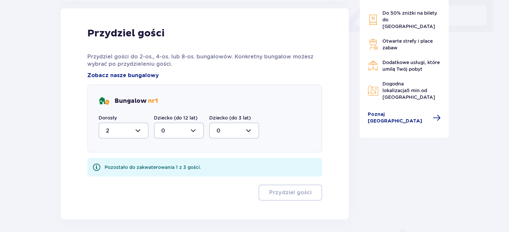
click at [182, 123] on div at bounding box center [179, 130] width 50 height 16
drag, startPoint x: 180, startPoint y: 163, endPoint x: 230, endPoint y: 174, distance: 51.3
click at [181, 163] on div "1" at bounding box center [178, 164] width 35 height 7
type input "1"
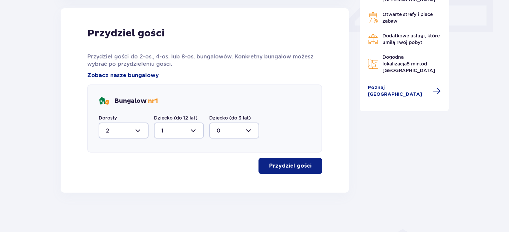
click at [297, 165] on p "Przydziel gości" at bounding box center [290, 165] width 42 height 7
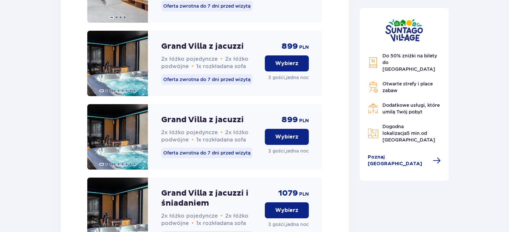
scroll to position [871, 0]
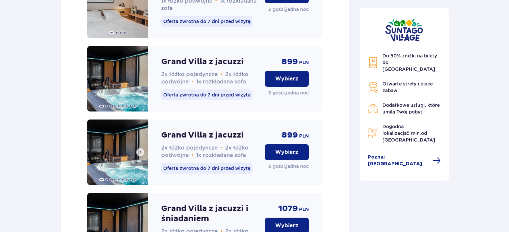
click at [122, 159] on img at bounding box center [117, 151] width 61 height 65
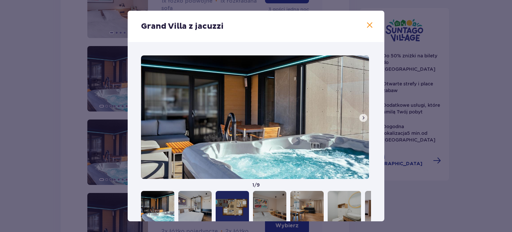
click at [361, 119] on span at bounding box center [363, 117] width 5 height 5
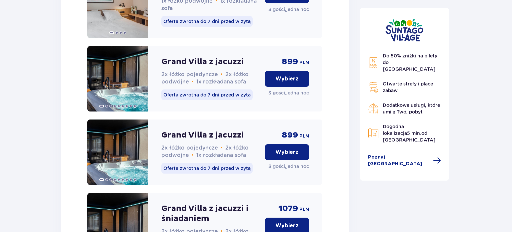
click at [361, 119] on div "Do 50% zniżki na bilety do parku Suntago Otwarte strefy i place zabaw Dodatkowe…" at bounding box center [404, 94] width 89 height 172
click at [111, 149] on img at bounding box center [117, 151] width 61 height 65
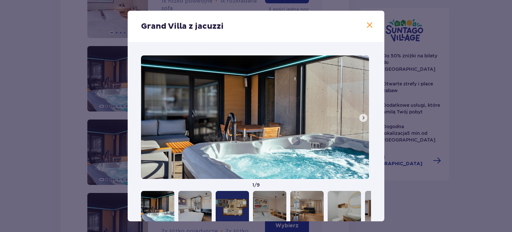
click at [363, 117] on span at bounding box center [363, 117] width 5 height 5
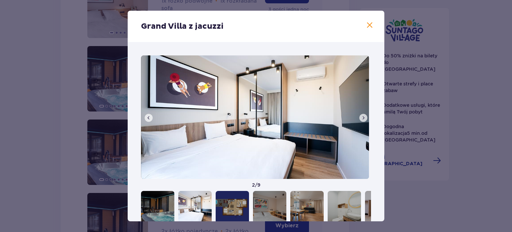
click at [363, 117] on span at bounding box center [363, 117] width 5 height 5
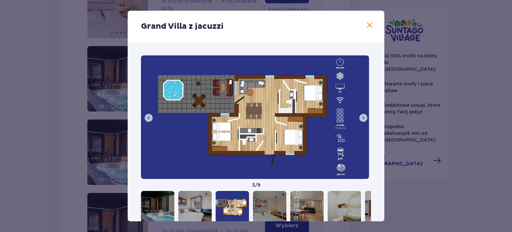
click at [363, 117] on span at bounding box center [363, 117] width 5 height 5
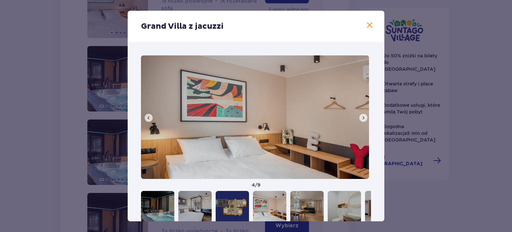
click at [363, 117] on span at bounding box center [363, 117] width 5 height 5
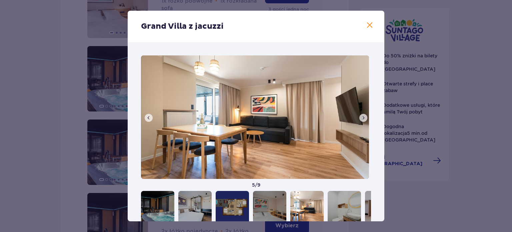
click at [363, 117] on span at bounding box center [363, 117] width 5 height 5
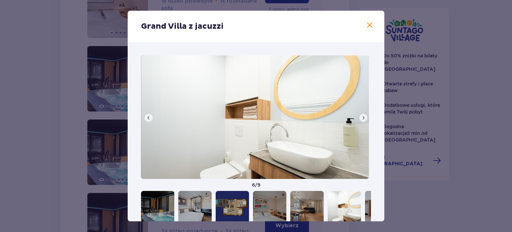
click at [363, 117] on span at bounding box center [363, 117] width 5 height 5
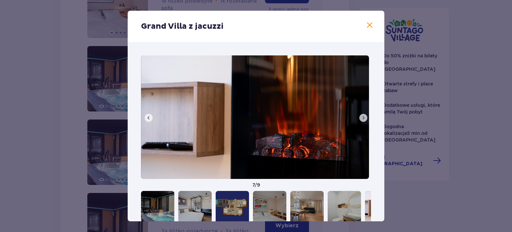
click at [363, 117] on span at bounding box center [363, 117] width 5 height 5
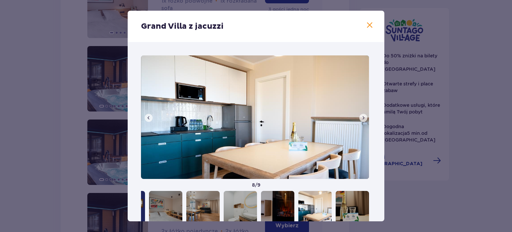
click at [363, 117] on span at bounding box center [363, 117] width 5 height 5
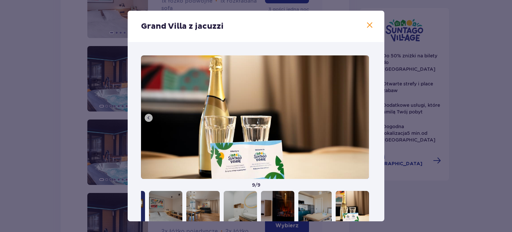
click at [363, 117] on img at bounding box center [255, 116] width 228 height 123
click at [367, 25] on span at bounding box center [370, 25] width 8 height 8
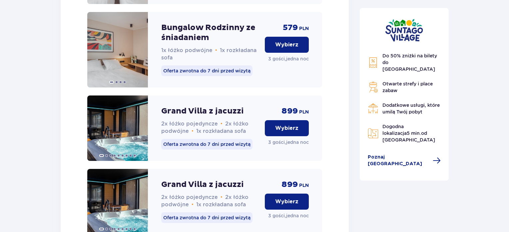
scroll to position [800, 0]
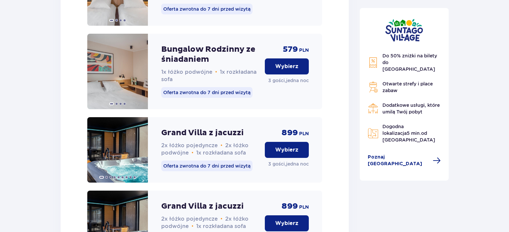
click at [292, 153] on p "Wybierz" at bounding box center [286, 149] width 23 height 7
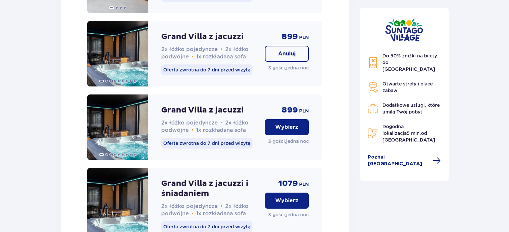
scroll to position [929, 0]
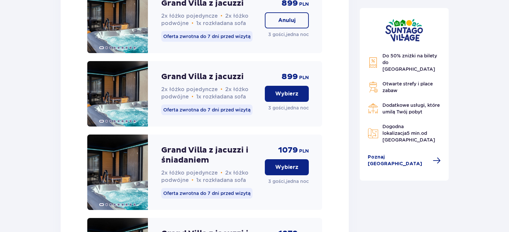
click at [286, 97] on p "Wybierz" at bounding box center [286, 93] width 23 height 7
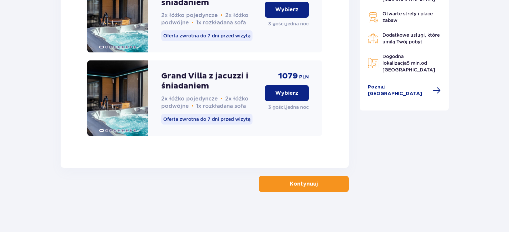
scroll to position [1096, 0]
click at [303, 185] on p "Kontynuuj" at bounding box center [304, 183] width 28 height 7
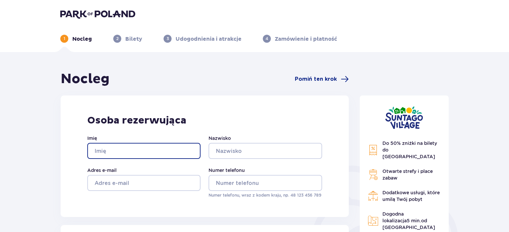
click at [158, 149] on input "Imię" at bounding box center [143, 151] width 113 height 16
type input "[PERSON_NAME]"
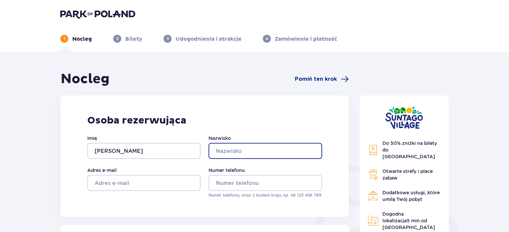
type input "Sławek"
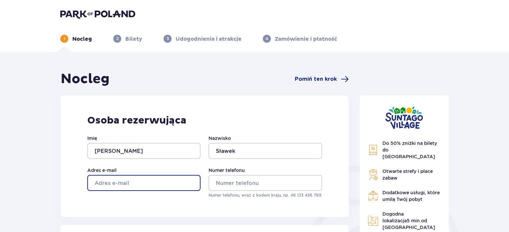
type input "[EMAIL_ADDRESS][DOMAIN_NAME]"
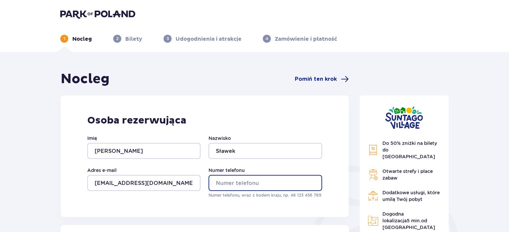
type input "515721990"
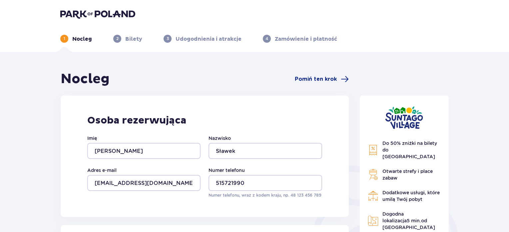
click at [92, 12] on img at bounding box center [97, 13] width 75 height 9
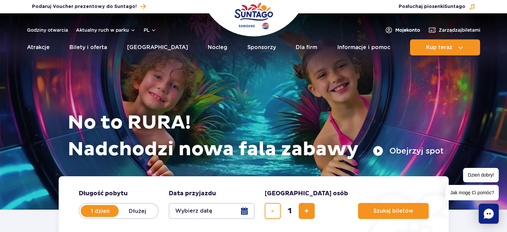
click at [398, 28] on span "Moje konto" at bounding box center [407, 30] width 25 height 7
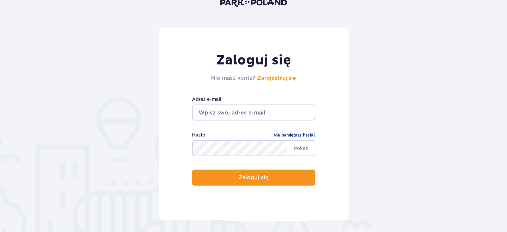
scroll to position [100, 0]
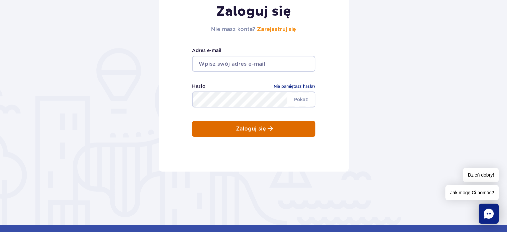
type input "[EMAIL_ADDRESS][DOMAIN_NAME]"
click at [253, 129] on p "Zaloguj się" at bounding box center [251, 129] width 30 height 6
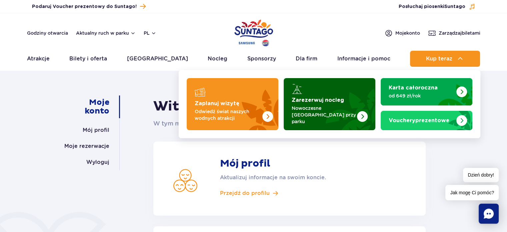
click at [324, 111] on p "Nowoczesne [GEOGRAPHIC_DATA] przy parku" at bounding box center [324, 115] width 65 height 20
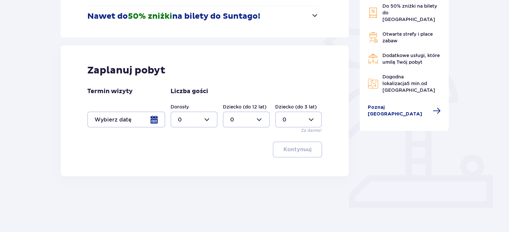
scroll to position [139, 0]
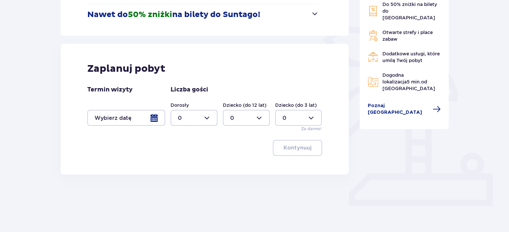
click at [120, 119] on div at bounding box center [126, 118] width 78 height 16
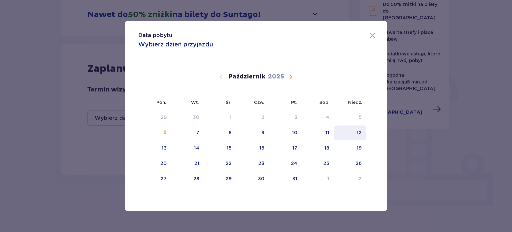
click at [360, 133] on div "12" at bounding box center [359, 132] width 5 height 7
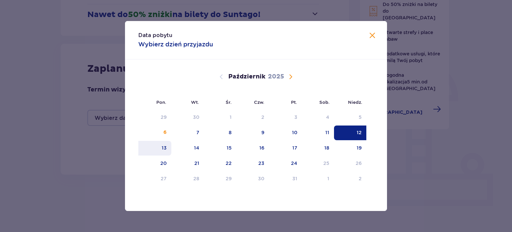
click at [159, 144] on div "13" at bounding box center [154, 148] width 33 height 15
type input "[DATE] - [DATE]"
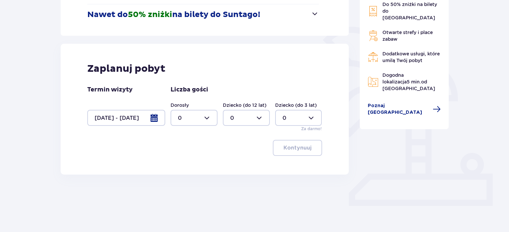
click at [191, 114] on div at bounding box center [194, 118] width 47 height 16
click at [184, 165] on div "2" at bounding box center [194, 165] width 32 height 7
type input "2"
click at [242, 122] on div at bounding box center [246, 118] width 47 height 16
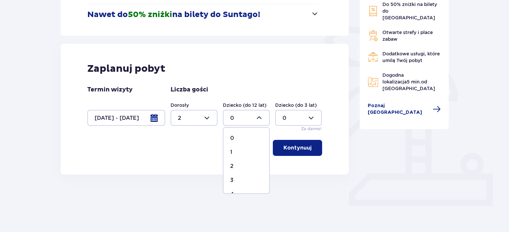
click at [241, 150] on div "1" at bounding box center [246, 151] width 32 height 7
type input "1"
click at [299, 148] on p "Kontynuuj" at bounding box center [298, 147] width 28 height 7
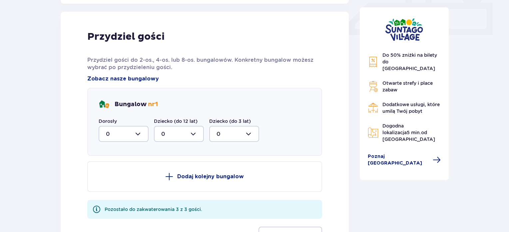
scroll to position [313, 0]
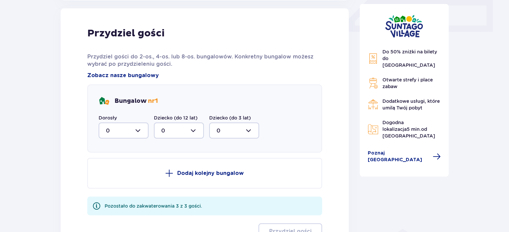
click at [117, 129] on div at bounding box center [124, 130] width 50 height 16
click at [114, 181] on div "2" at bounding box center [123, 178] width 35 height 7
type input "2"
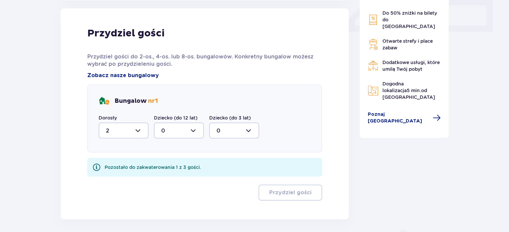
click at [179, 130] on div at bounding box center [179, 130] width 50 height 16
click at [175, 166] on div "1" at bounding box center [178, 164] width 35 height 7
type input "1"
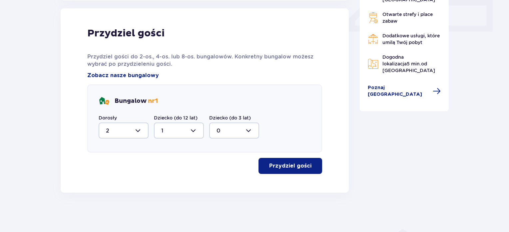
click at [304, 168] on p "Przydziel gości" at bounding box center [290, 165] width 42 height 7
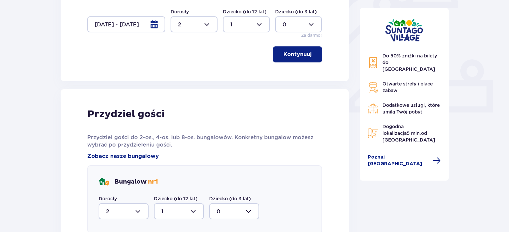
scroll to position [171, 0]
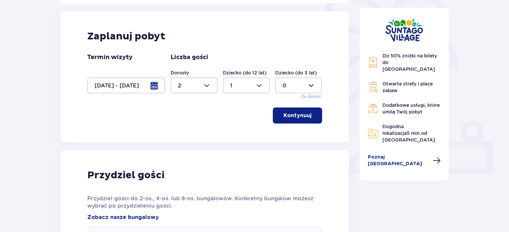
click at [191, 84] on div at bounding box center [194, 85] width 47 height 16
click at [186, 119] on div "1" at bounding box center [194, 119] width 32 height 7
type input "1"
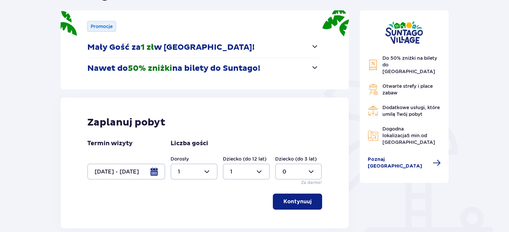
scroll to position [139, 0]
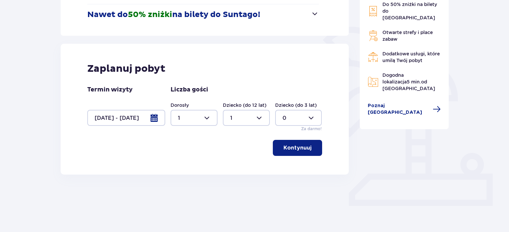
click at [299, 148] on p "Kontynuuj" at bounding box center [298, 147] width 28 height 7
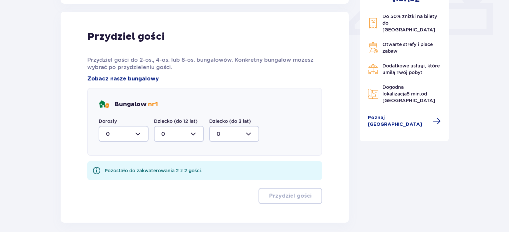
scroll to position [313, 0]
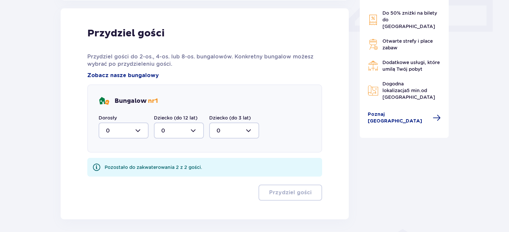
click at [120, 125] on div at bounding box center [124, 130] width 50 height 16
click at [116, 164] on div "1" at bounding box center [123, 164] width 35 height 7
type input "1"
click at [175, 137] on div at bounding box center [179, 130] width 50 height 16
drag, startPoint x: 174, startPoint y: 165, endPoint x: 230, endPoint y: 182, distance: 59.4
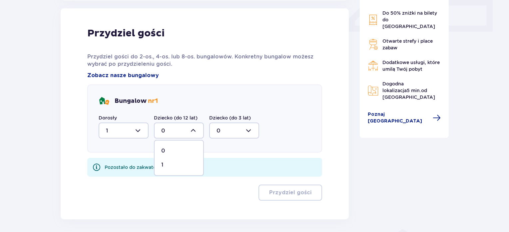
click at [175, 165] on div "1" at bounding box center [178, 164] width 35 height 7
type input "1"
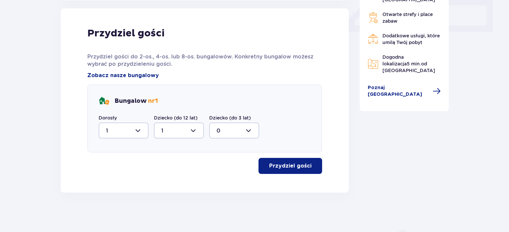
click at [279, 165] on p "Przydziel gości" at bounding box center [290, 165] width 42 height 7
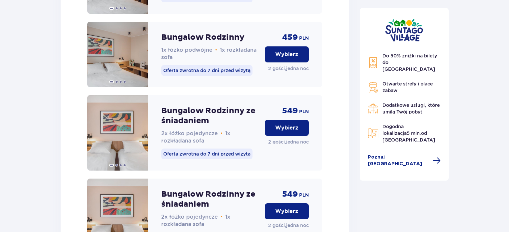
scroll to position [1104, 0]
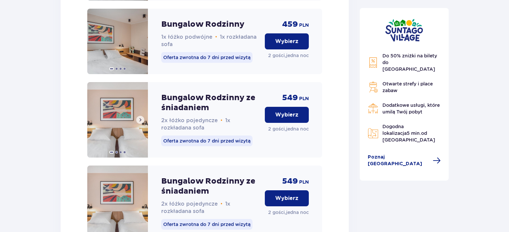
click at [141, 122] on span at bounding box center [140, 119] width 5 height 5
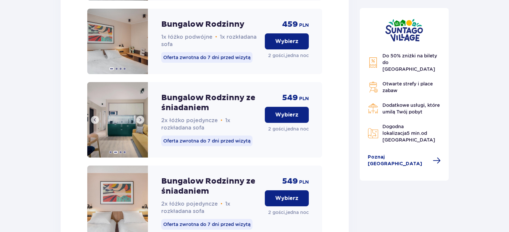
click at [141, 122] on span at bounding box center [140, 119] width 5 height 5
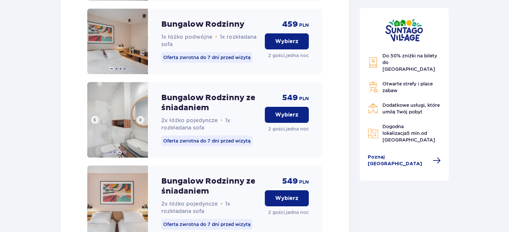
click at [141, 122] on span at bounding box center [140, 119] width 5 height 5
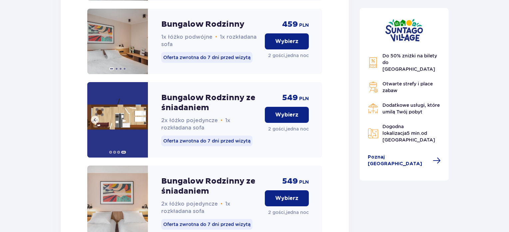
click at [141, 128] on img at bounding box center [117, 119] width 61 height 75
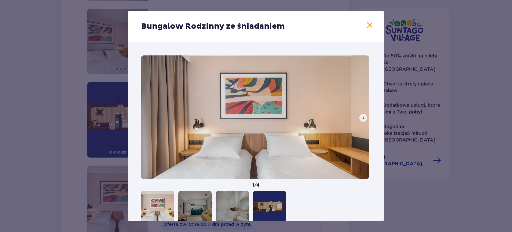
click at [367, 23] on span at bounding box center [370, 25] width 8 height 8
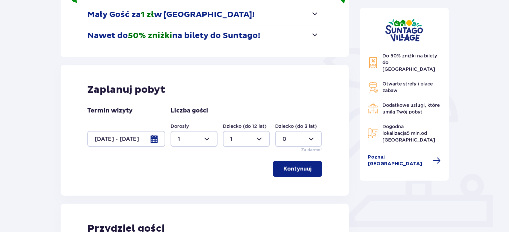
scroll to position [171, 0]
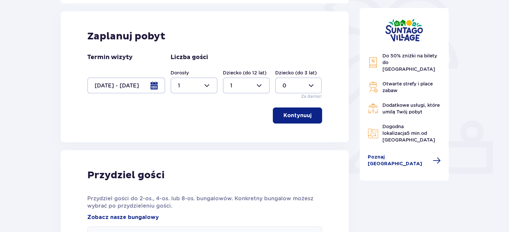
click at [186, 88] on div at bounding box center [194, 85] width 47 height 16
click at [187, 134] on div "2" at bounding box center [194, 133] width 32 height 7
type input "2"
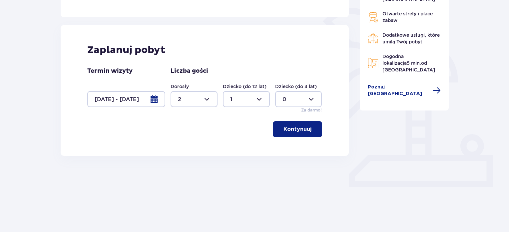
scroll to position [139, 0]
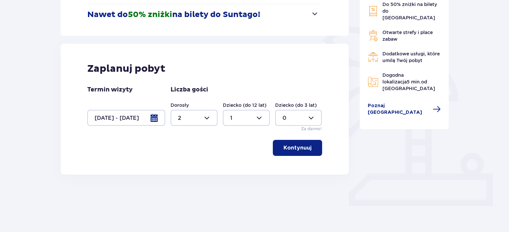
click at [301, 145] on p "Kontynuuj" at bounding box center [298, 147] width 28 height 7
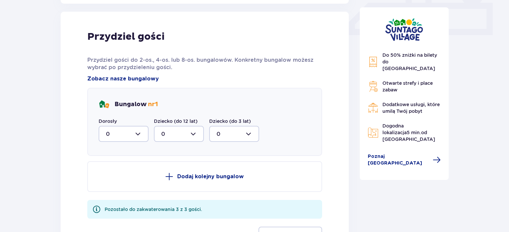
scroll to position [313, 0]
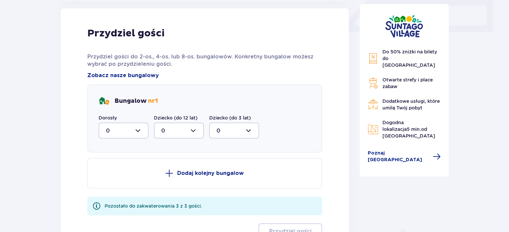
click at [125, 131] on div at bounding box center [124, 130] width 50 height 16
click at [116, 175] on div "2" at bounding box center [123, 178] width 35 height 7
type input "2"
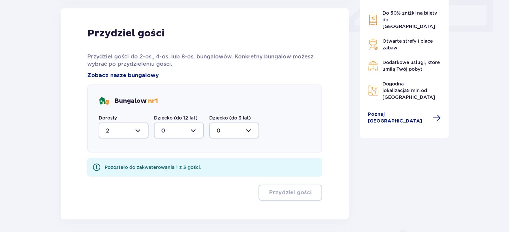
click at [178, 126] on div at bounding box center [179, 130] width 50 height 16
drag, startPoint x: 174, startPoint y: 164, endPoint x: 180, endPoint y: 164, distance: 6.4
click at [175, 164] on div "1" at bounding box center [178, 164] width 35 height 7
type input "1"
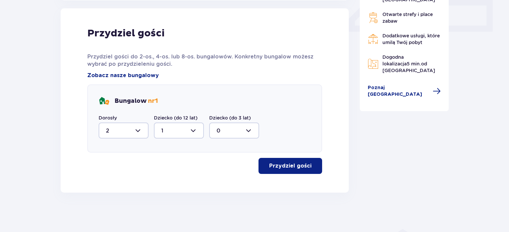
click at [287, 166] on p "Przydziel gości" at bounding box center [290, 165] width 42 height 7
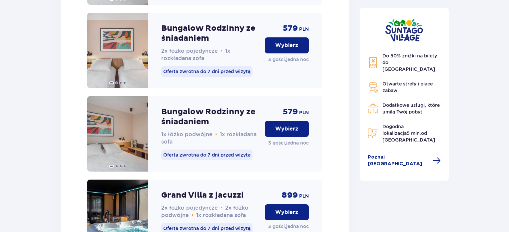
scroll to position [838, 0]
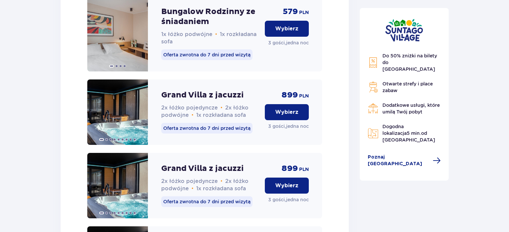
click at [292, 116] on p "Wybierz" at bounding box center [286, 111] width 23 height 7
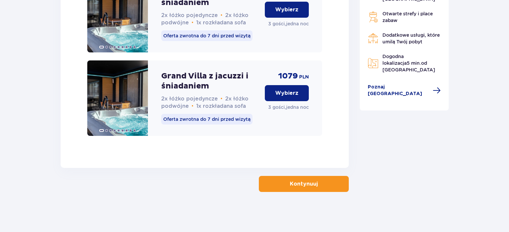
scroll to position [1096, 0]
click at [309, 181] on p "Kontynuuj" at bounding box center [304, 183] width 28 height 7
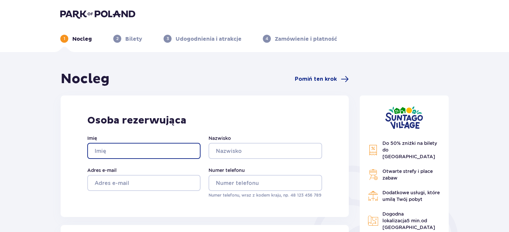
click at [166, 154] on input "Imię" at bounding box center [143, 151] width 113 height 16
type input "[PERSON_NAME]"
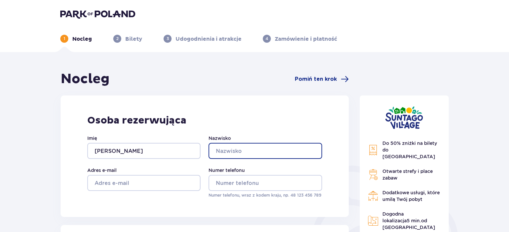
type input "Sławek"
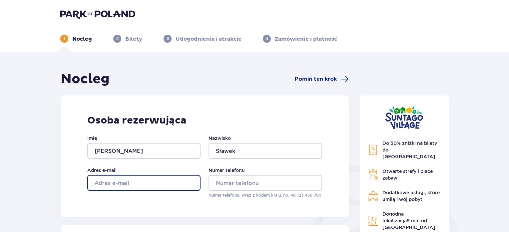
type input "[EMAIL_ADDRESS][DOMAIN_NAME]"
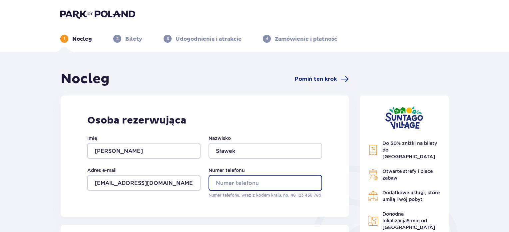
type input "515721990"
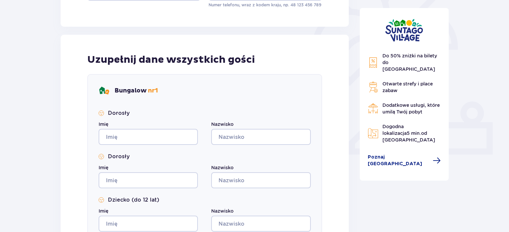
scroll to position [233, 0]
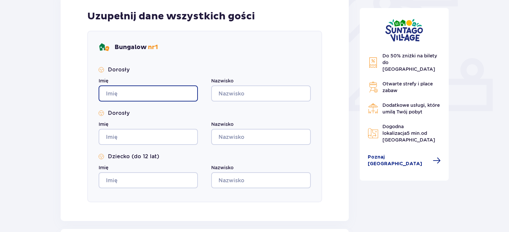
click at [139, 93] on input "Imię" at bounding box center [148, 93] width 99 height 16
type input "[PERSON_NAME]"
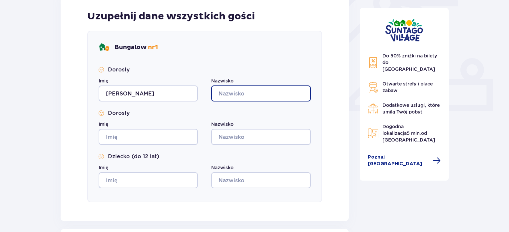
type input "Sławek"
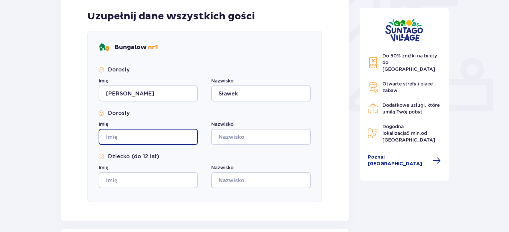
type input "[PERSON_NAME]"
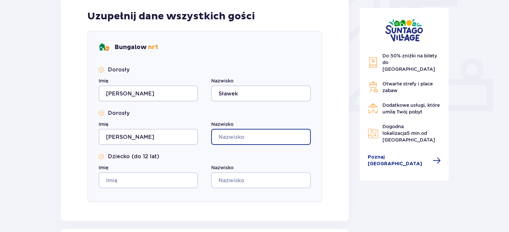
type input "Sławek"
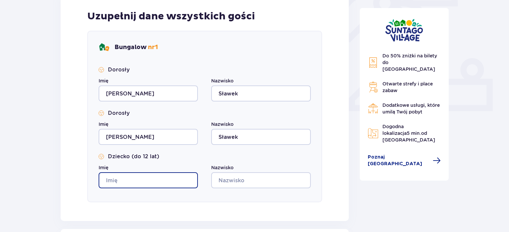
type input "[PERSON_NAME]"
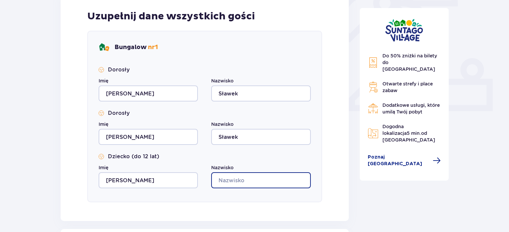
type input "Sławek"
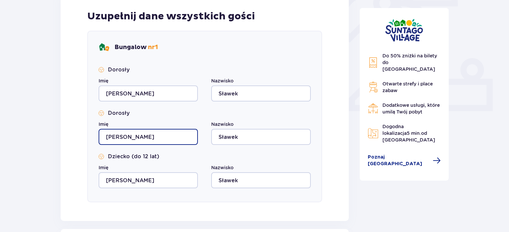
drag, startPoint x: 136, startPoint y: 139, endPoint x: 94, endPoint y: 138, distance: 41.7
click at [94, 138] on div "Bungalow nr 1 Dorosły Imię Ewa Nazwisko Sławek Dorosły Imię Ewa Nazwisko Sławek…" at bounding box center [204, 116] width 235 height 171
type input "[PERSON_NAME]"
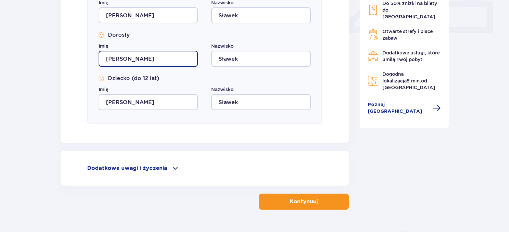
scroll to position [329, 0]
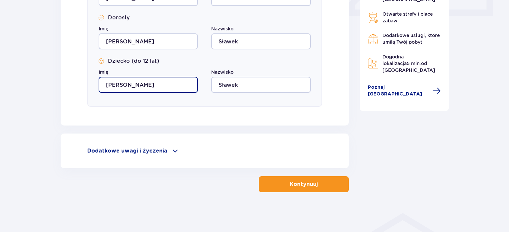
click at [137, 85] on input "[PERSON_NAME]" at bounding box center [148, 85] width 99 height 16
type input "[PERSON_NAME]"
click at [311, 191] on button "Kontynuuj" at bounding box center [304, 184] width 90 height 16
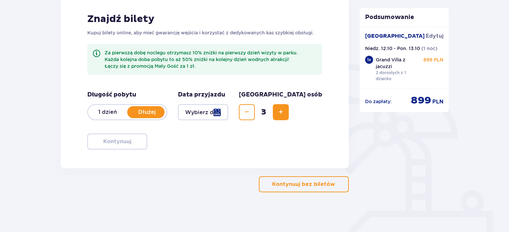
scroll to position [101, 0]
click at [144, 110] on p "Dłużej" at bounding box center [146, 111] width 39 height 7
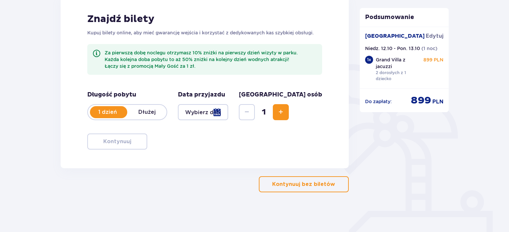
click at [138, 108] on p "Dłużej" at bounding box center [146, 111] width 39 height 7
click at [204, 108] on div at bounding box center [203, 112] width 50 height 16
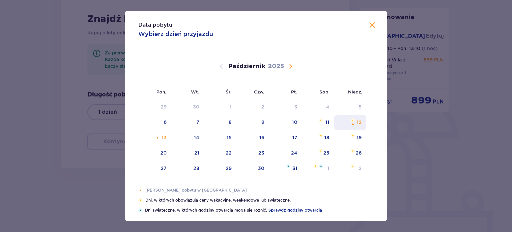
click at [355, 121] on div "12" at bounding box center [350, 122] width 32 height 15
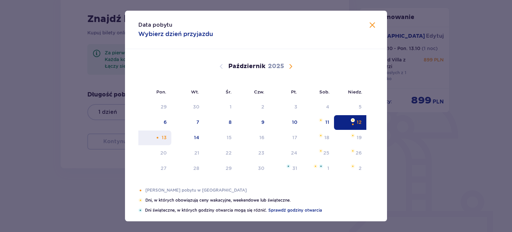
click at [163, 136] on div "13" at bounding box center [164, 137] width 5 height 7
type input "[DATE] - [DATE]"
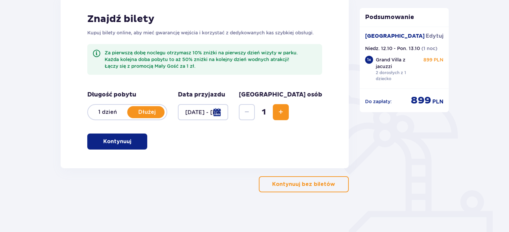
click at [285, 114] on span "Zwiększ" at bounding box center [281, 112] width 8 height 8
click at [117, 144] on p "Kontynuuj" at bounding box center [117, 141] width 28 height 7
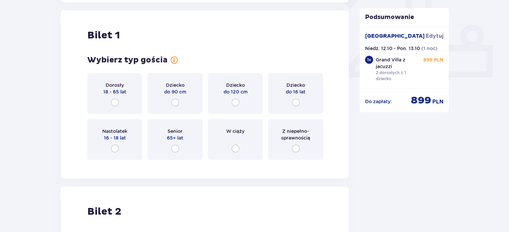
scroll to position [269, 0]
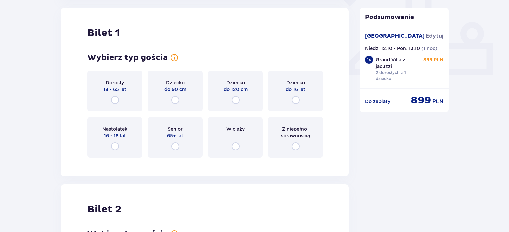
click at [115, 101] on input "radio" at bounding box center [115, 100] width 8 height 8
radio input "true"
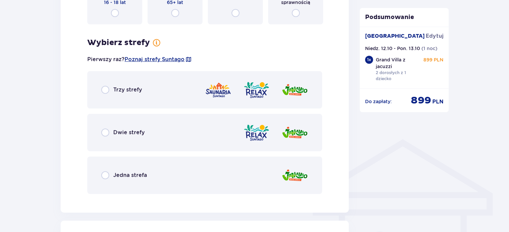
scroll to position [432, 0]
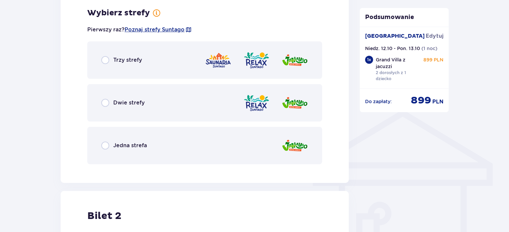
click at [130, 145] on span "Jedna strefa" at bounding box center [130, 145] width 34 height 7
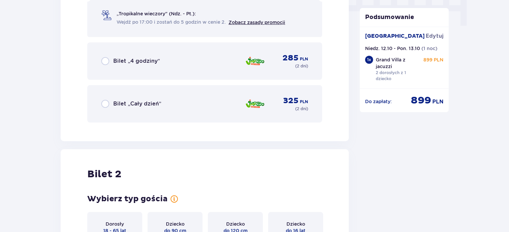
scroll to position [701, 0]
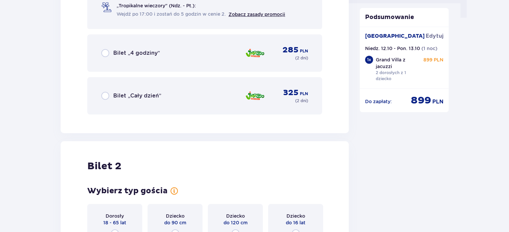
click at [126, 94] on span "Bilet „Cały dzień”" at bounding box center [137, 95] width 48 height 7
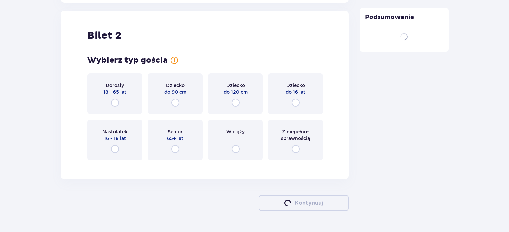
scroll to position [834, 0]
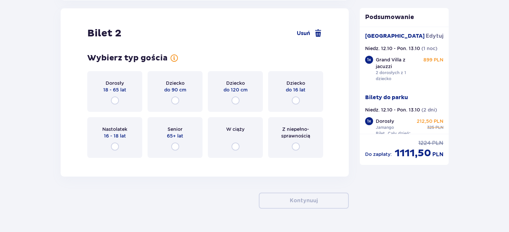
click at [298, 100] on input "radio" at bounding box center [296, 100] width 8 height 8
radio input "true"
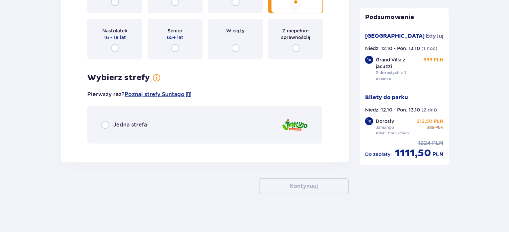
scroll to position [934, 0]
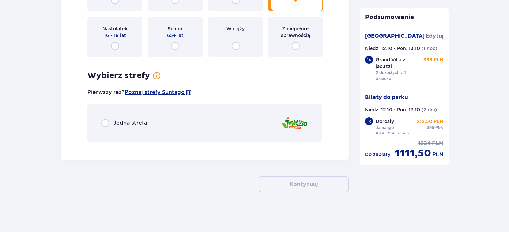
click at [128, 120] on span "Jedna strefa" at bounding box center [130, 122] width 34 height 7
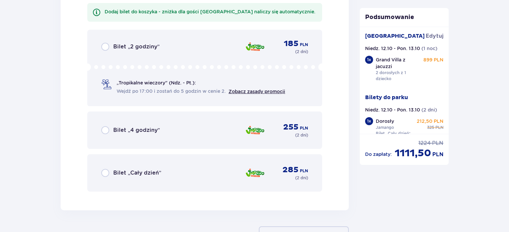
scroll to position [1154, 0]
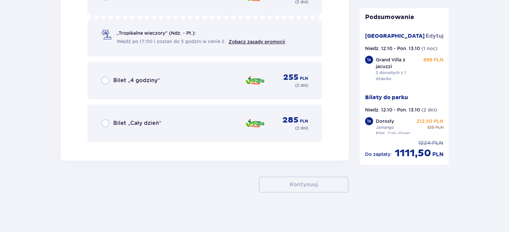
click at [148, 122] on span "Bilet „Cały dzień”" at bounding box center [137, 122] width 48 height 7
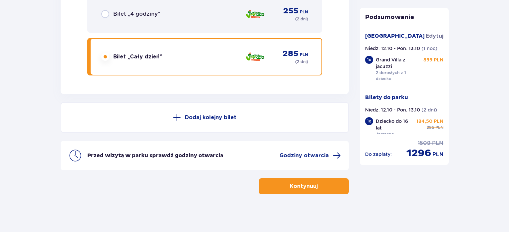
scroll to position [1221, 0]
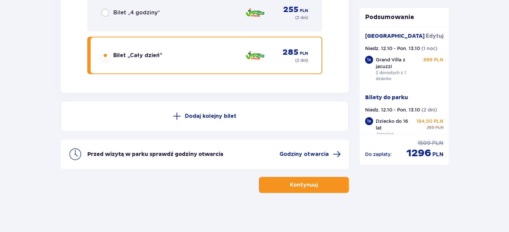
click at [304, 185] on p "Kontynuuj" at bounding box center [304, 184] width 28 height 7
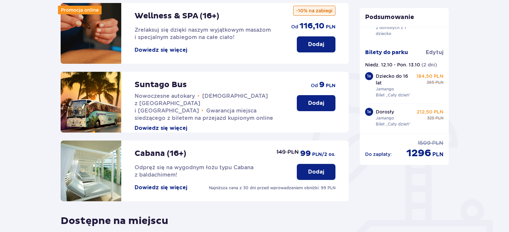
scroll to position [20, 0]
